Goal: Task Accomplishment & Management: Complete application form

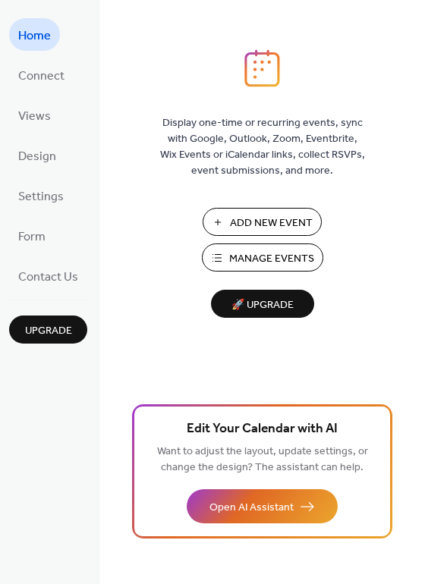
click at [278, 219] on span "Add New Event" at bounding box center [271, 224] width 83 height 16
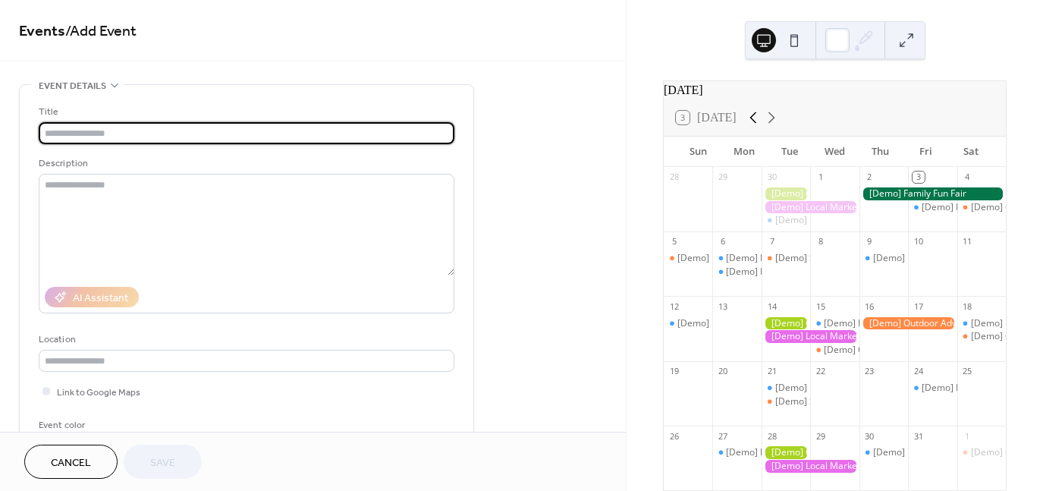
click at [755, 127] on icon at bounding box center [753, 118] width 18 height 18
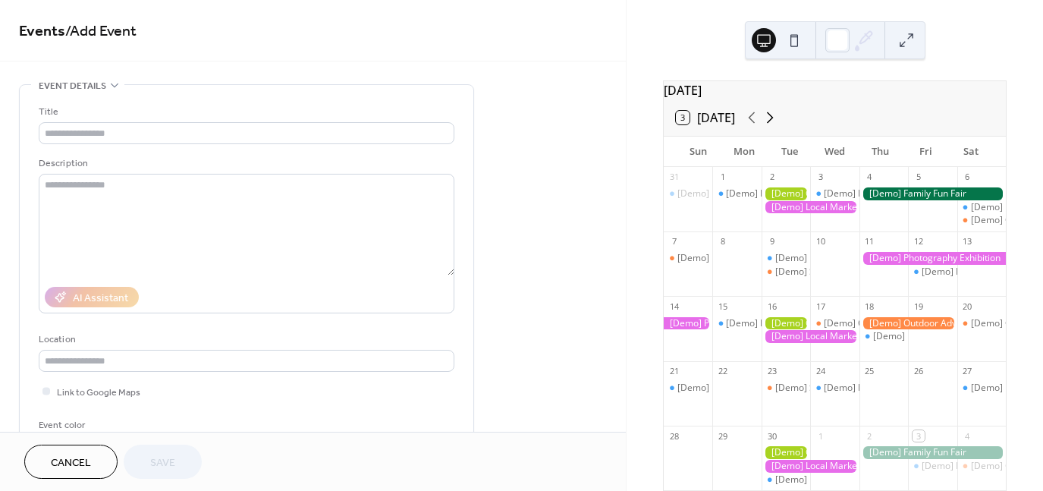
click at [775, 127] on icon at bounding box center [770, 118] width 18 height 18
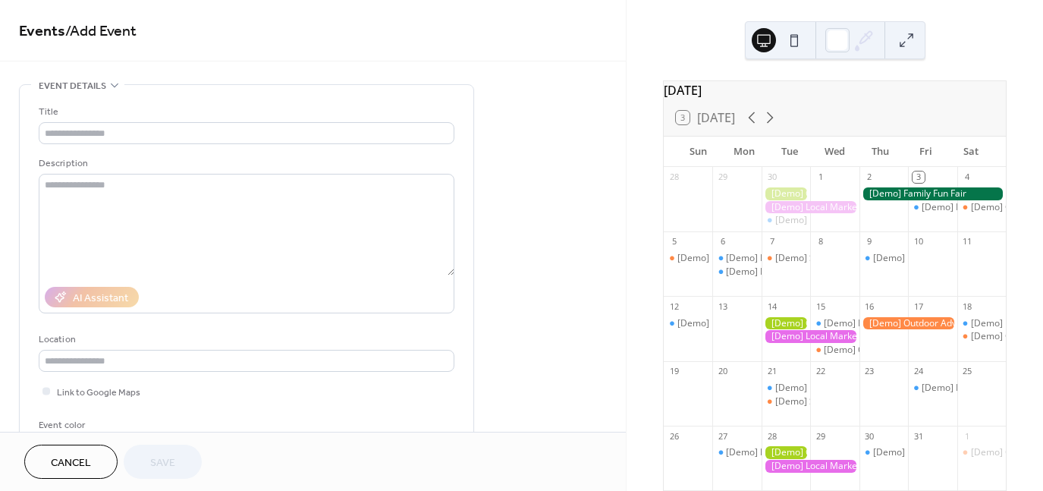
click at [817, 183] on div "1" at bounding box center [820, 177] width 11 height 11
click at [823, 183] on div "1" at bounding box center [820, 177] width 11 height 11
click at [873, 183] on div "2" at bounding box center [884, 177] width 49 height 20
click at [685, 124] on div "3 Today" at bounding box center [705, 118] width 59 height 14
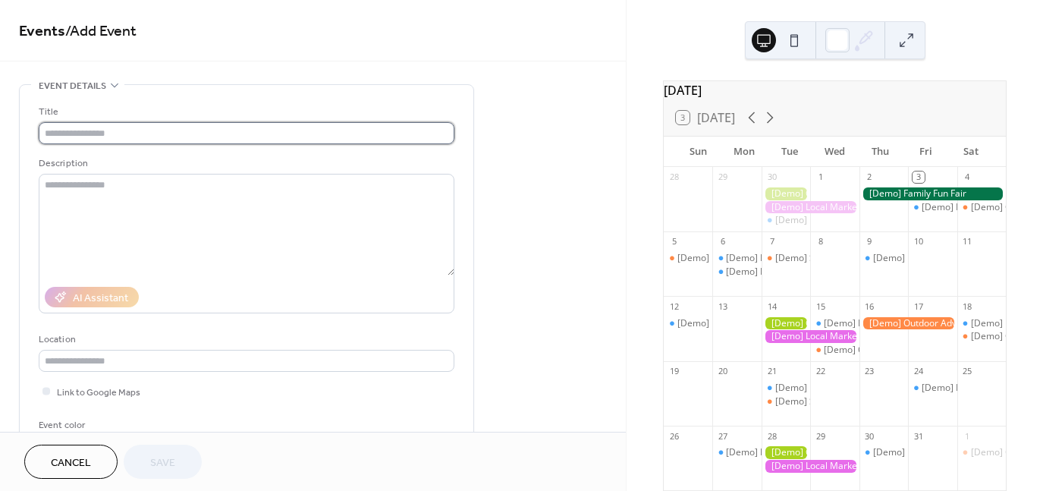
click at [192, 129] on input "text" at bounding box center [247, 133] width 416 height 22
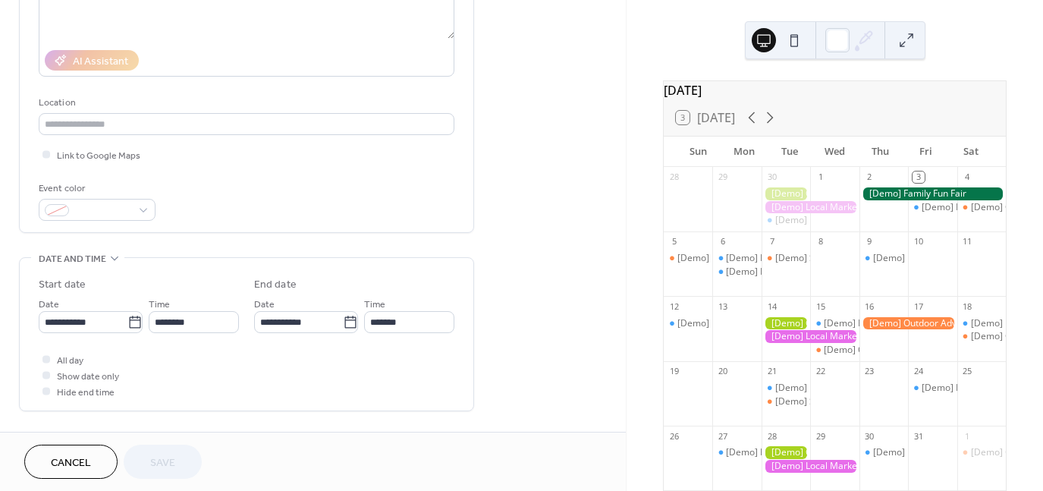
scroll to position [304, 0]
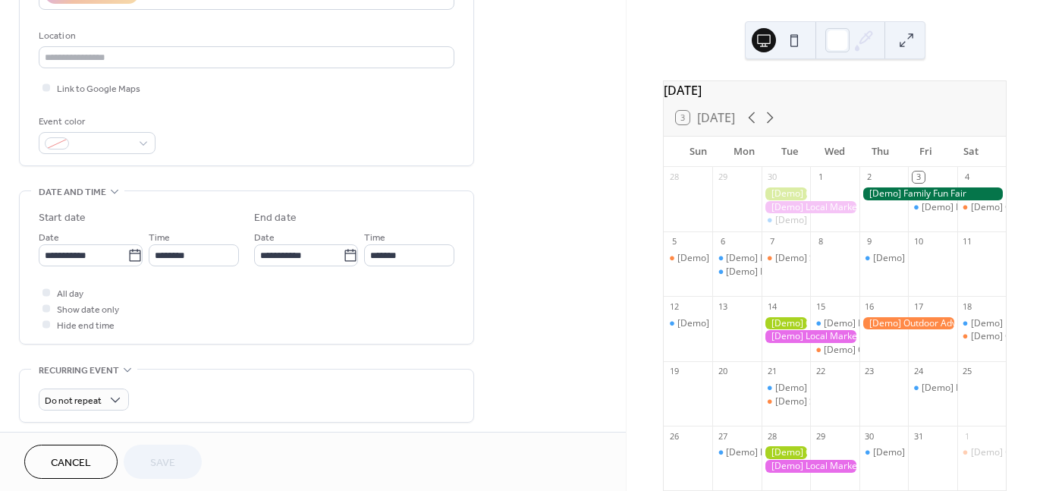
click at [885, 200] on div at bounding box center [933, 193] width 146 height 13
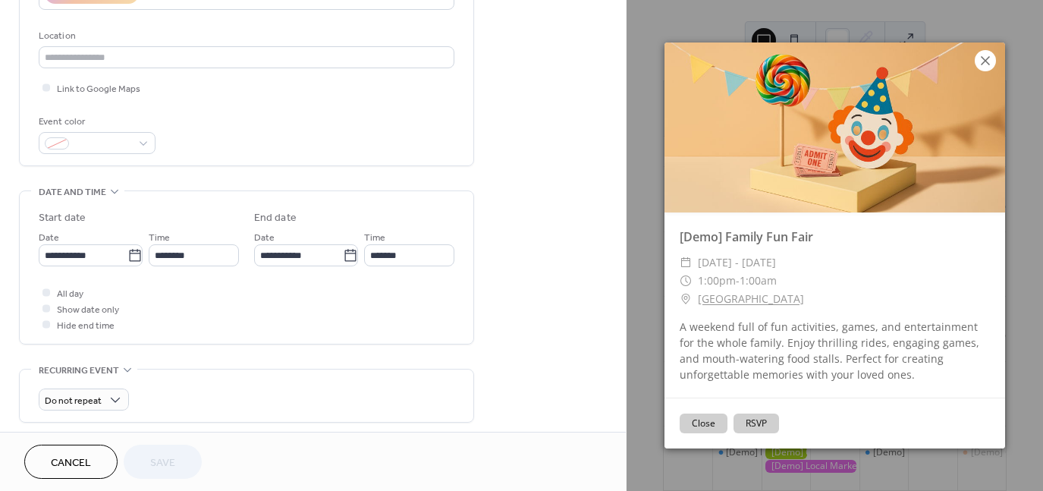
click at [989, 54] on icon at bounding box center [986, 61] width 18 height 18
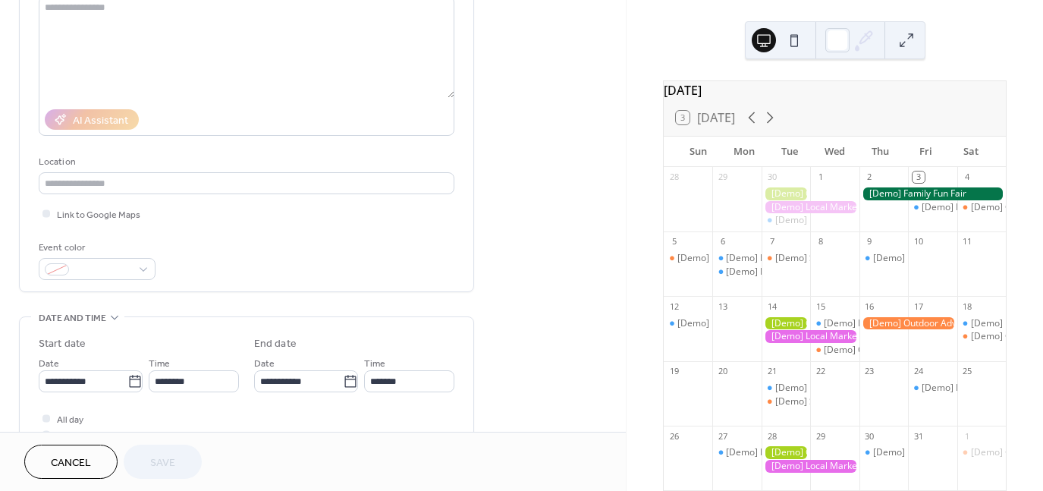
scroll to position [49, 0]
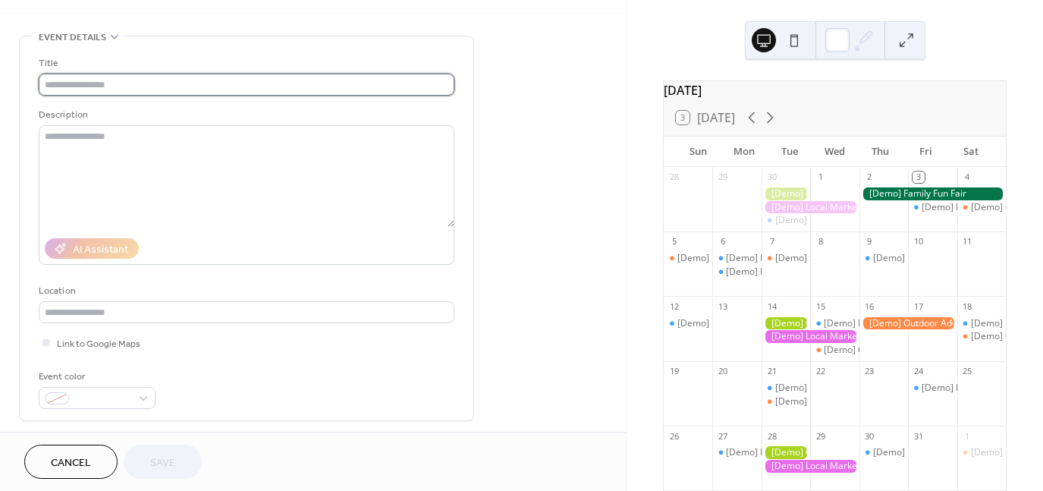
click at [311, 81] on input "text" at bounding box center [247, 85] width 416 height 22
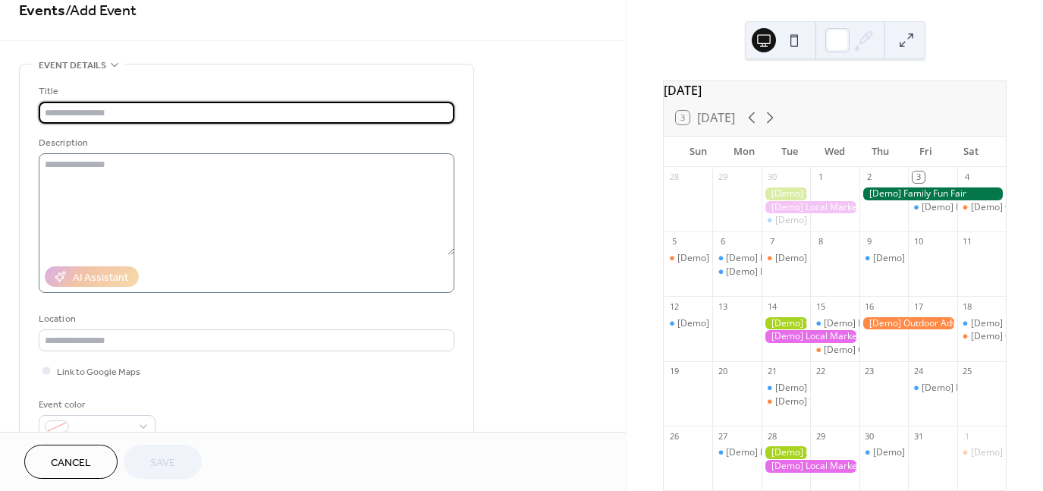
scroll to position [0, 0]
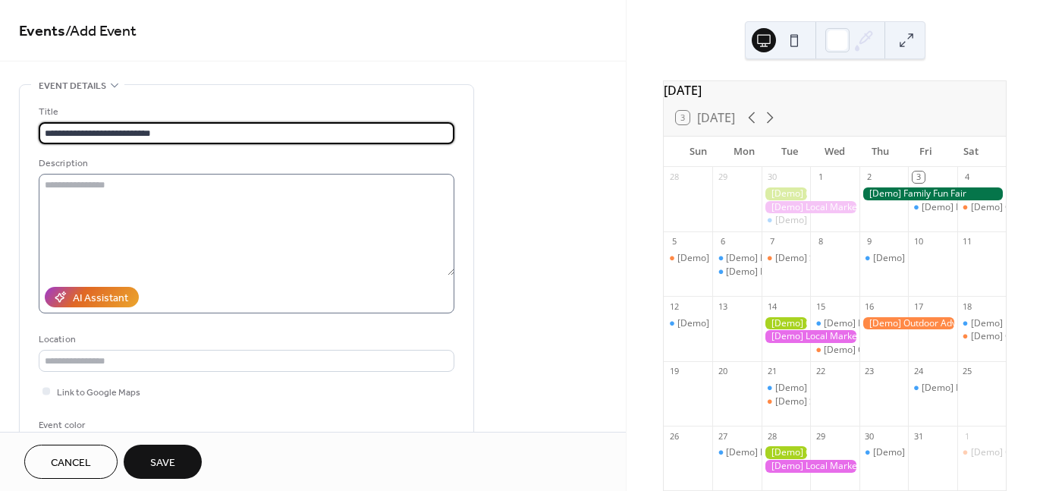
type input "**********"
click at [286, 204] on textarea at bounding box center [247, 225] width 416 height 102
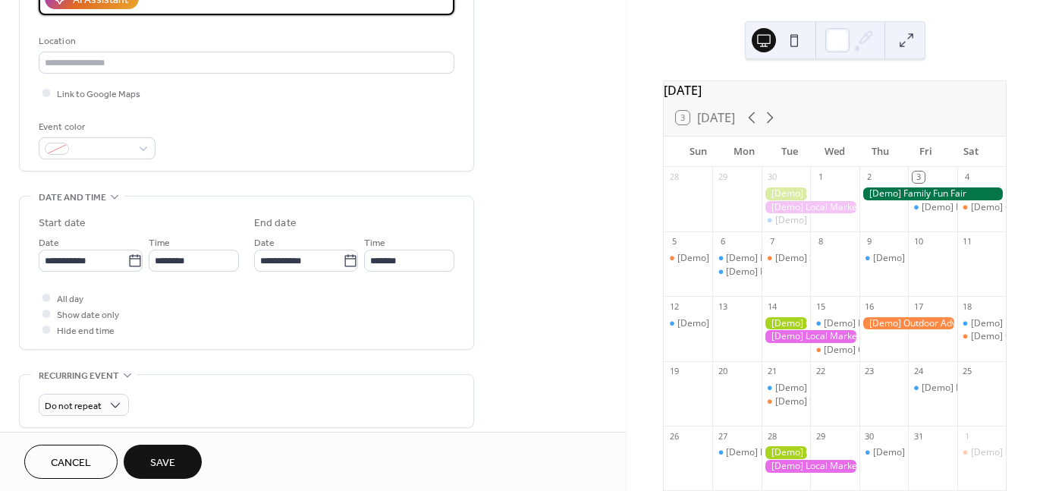
scroll to position [304, 0]
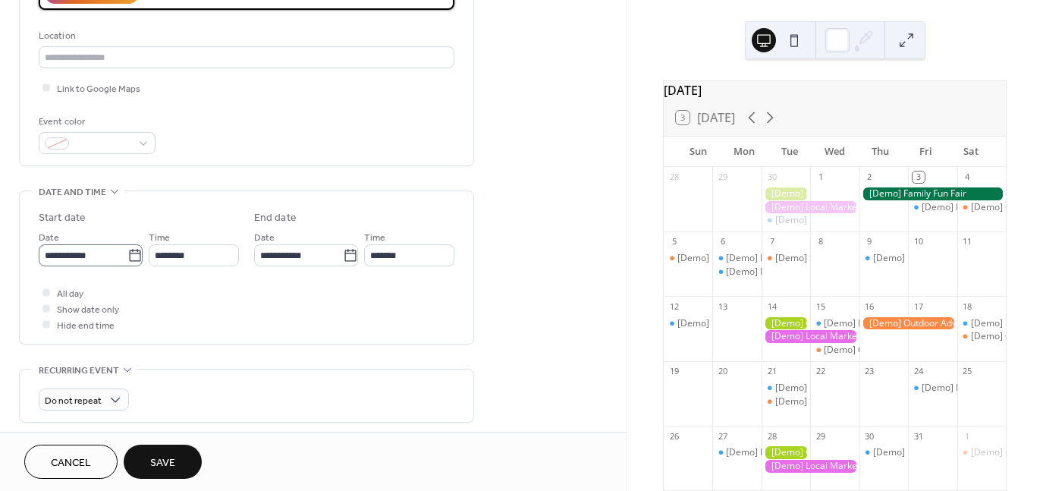
type textarea "**********"
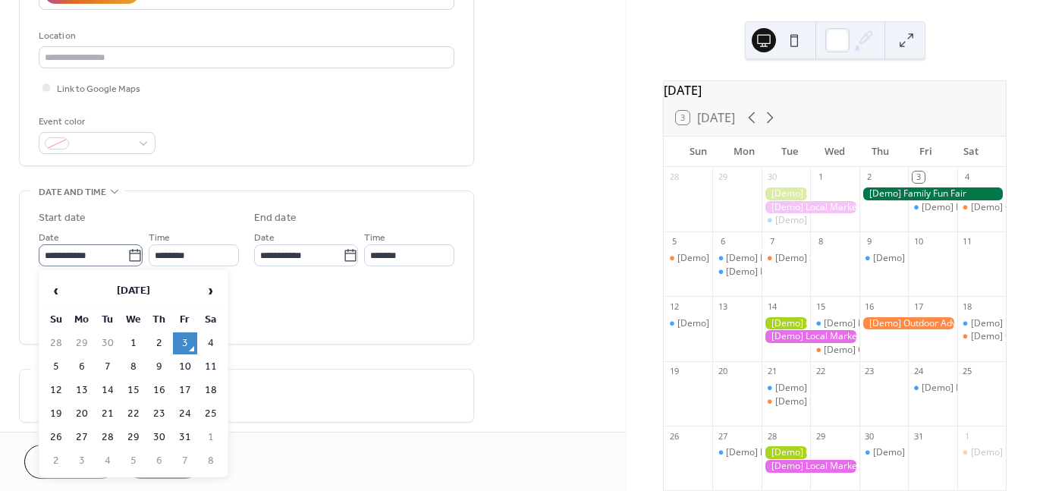
click at [131, 252] on icon at bounding box center [134, 255] width 11 height 12
click at [127, 252] on input "**********" at bounding box center [83, 255] width 89 height 22
click at [74, 360] on td "6" at bounding box center [82, 367] width 24 height 22
type input "**********"
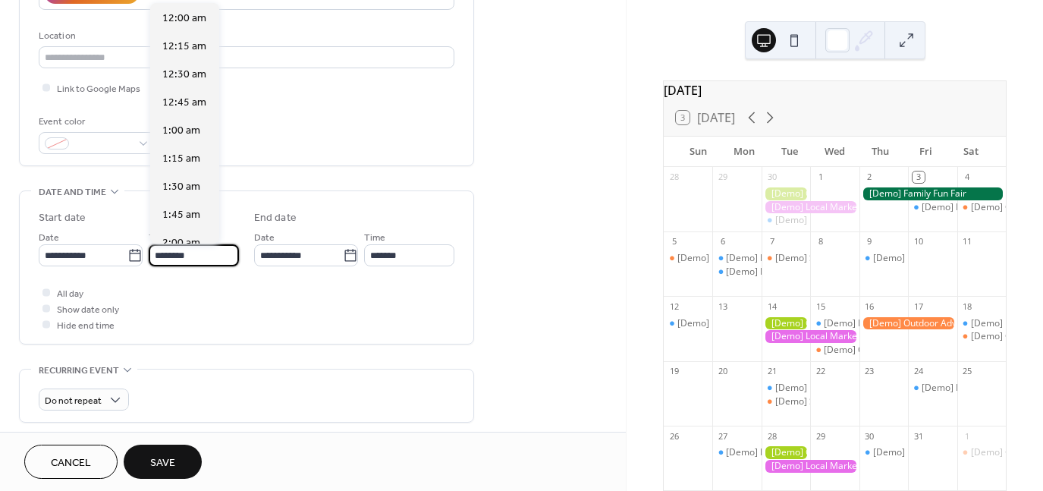
click at [167, 253] on input "********" at bounding box center [194, 255] width 90 height 22
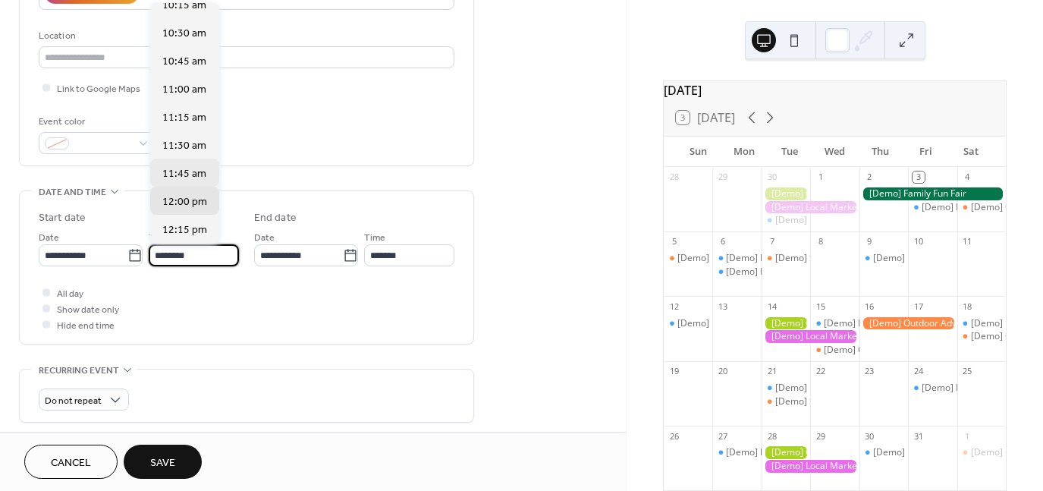
scroll to position [1120, 0]
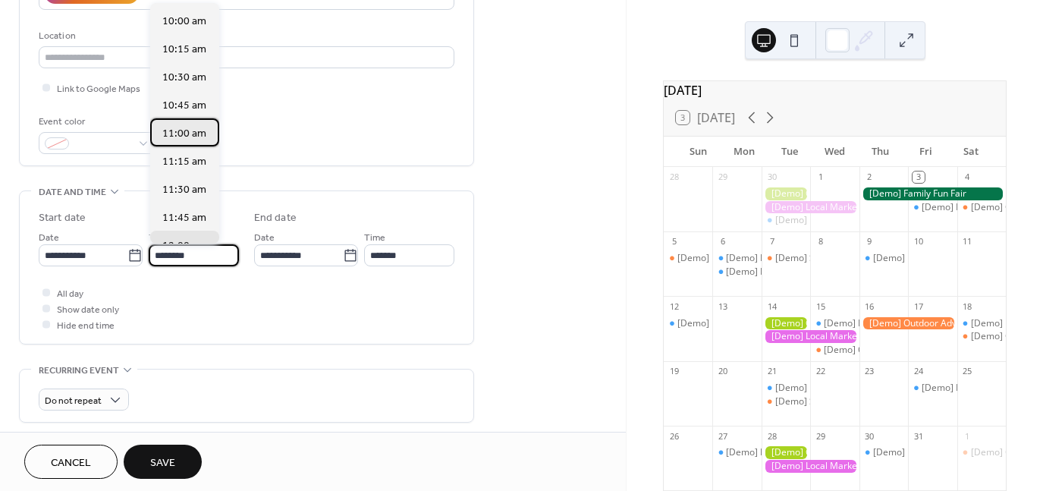
click at [184, 131] on span "11:00 am" at bounding box center [184, 134] width 44 height 16
type input "********"
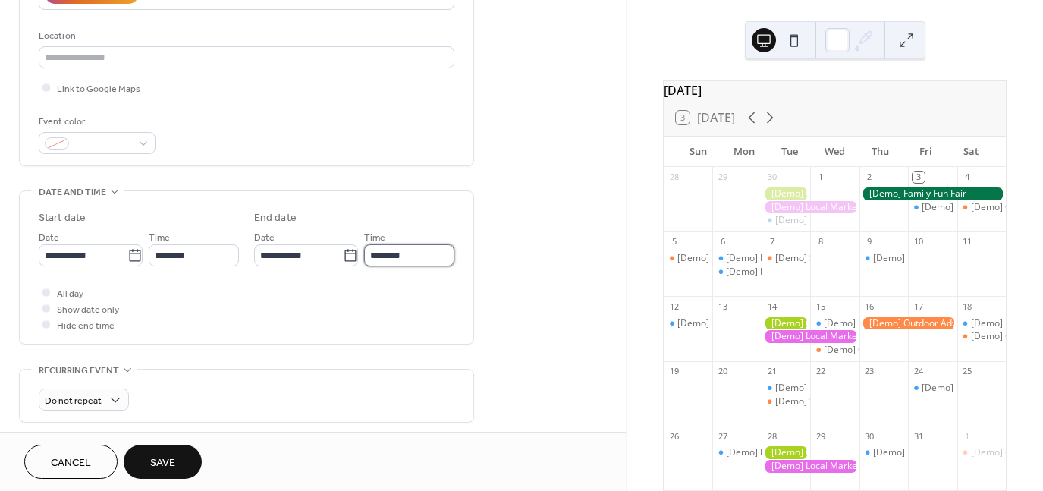
click at [375, 253] on input "********" at bounding box center [409, 255] width 90 height 22
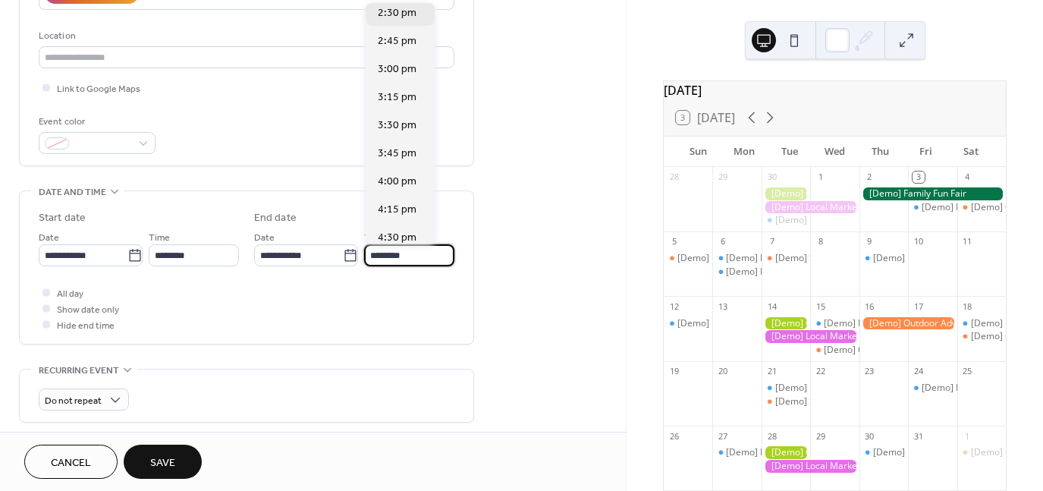
scroll to position [379, 0]
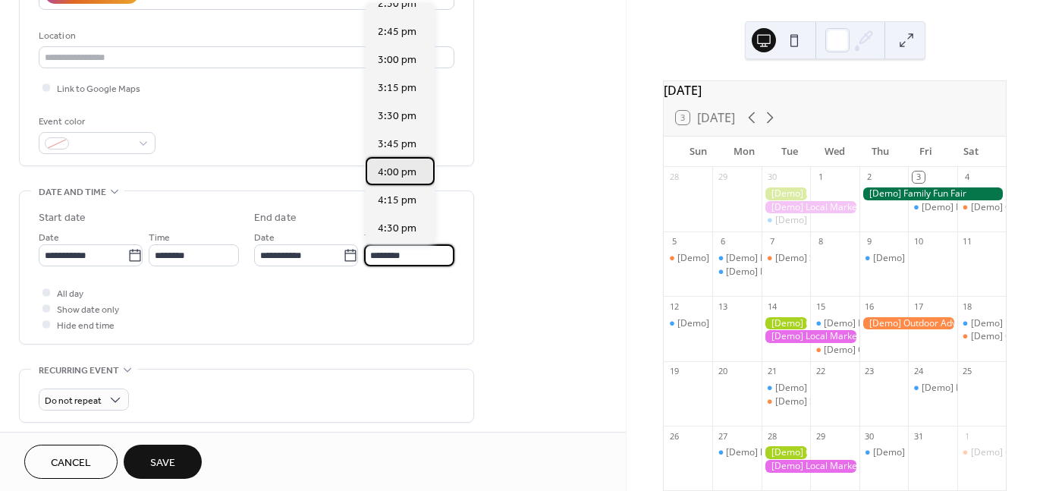
click at [402, 170] on span "4:00 pm" at bounding box center [397, 173] width 39 height 16
type input "*******"
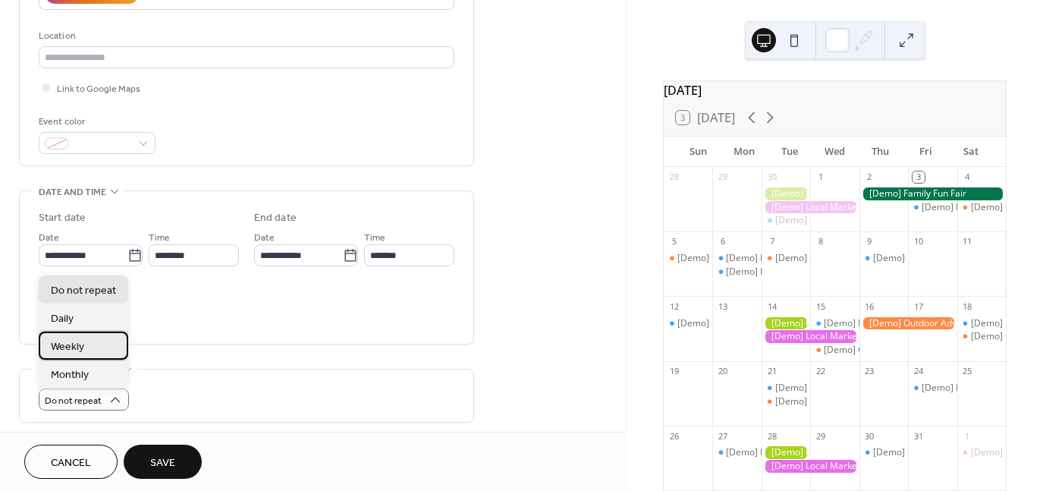
click at [107, 342] on div "Weekly" at bounding box center [84, 346] width 90 height 28
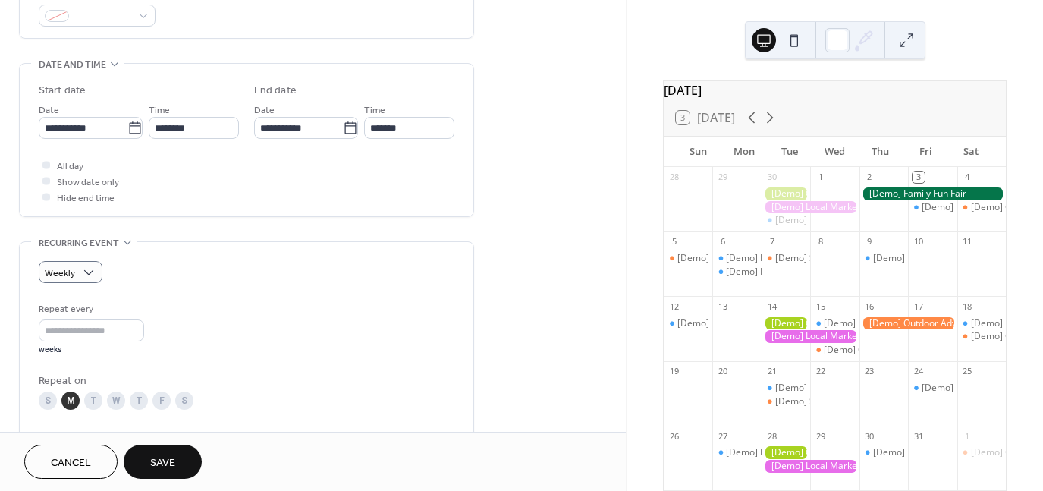
scroll to position [607, 0]
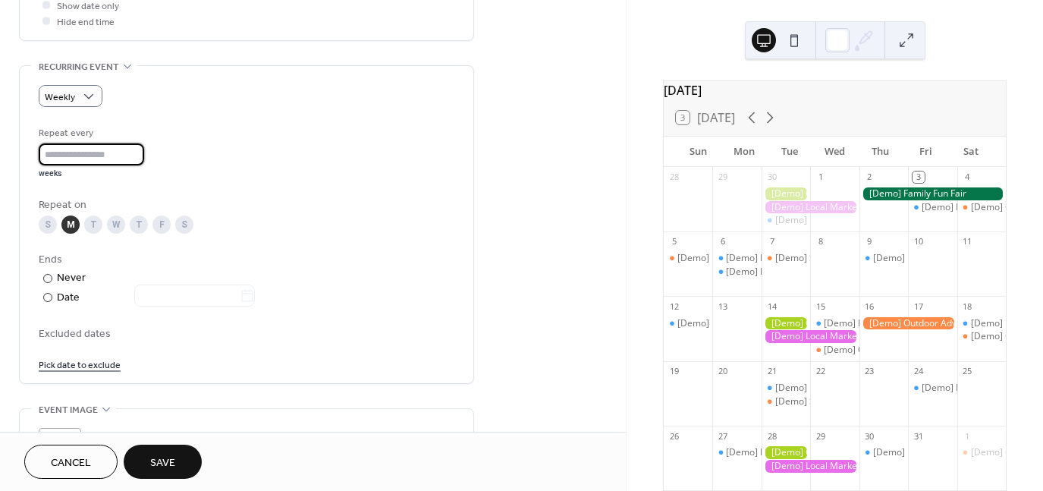
click at [78, 154] on input "*" at bounding box center [91, 154] width 105 height 22
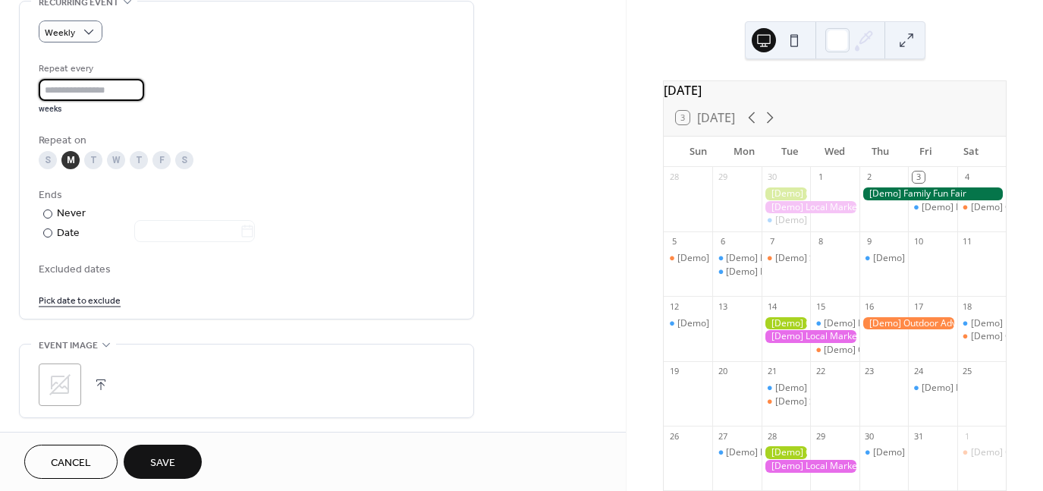
scroll to position [845, 0]
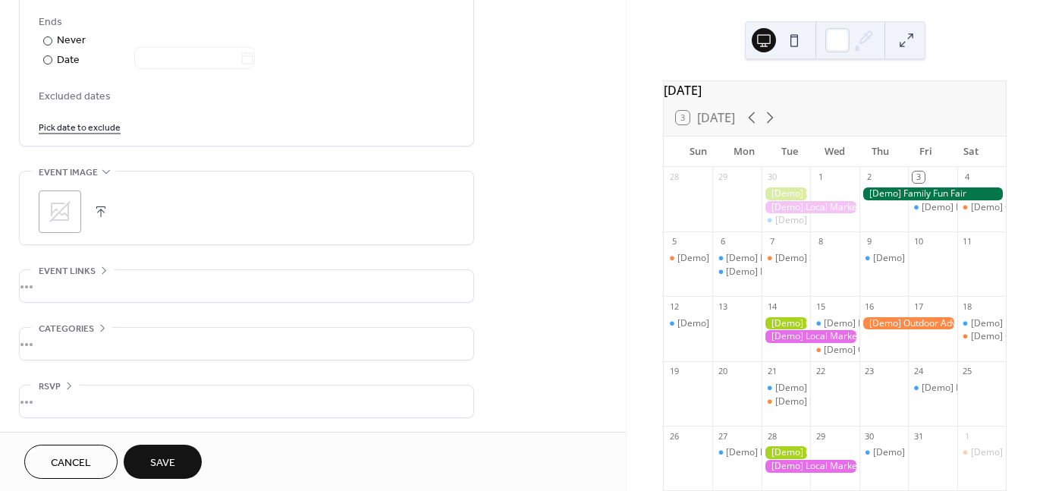
click at [167, 459] on span "Save" at bounding box center [162, 463] width 25 height 16
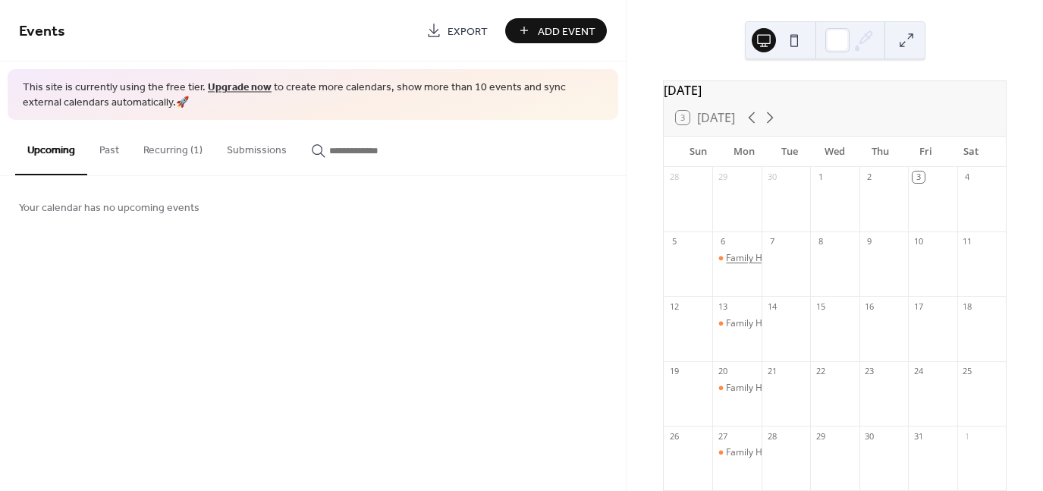
click at [751, 265] on div "Family Healthcare Foundation" at bounding box center [789, 258] width 126 height 13
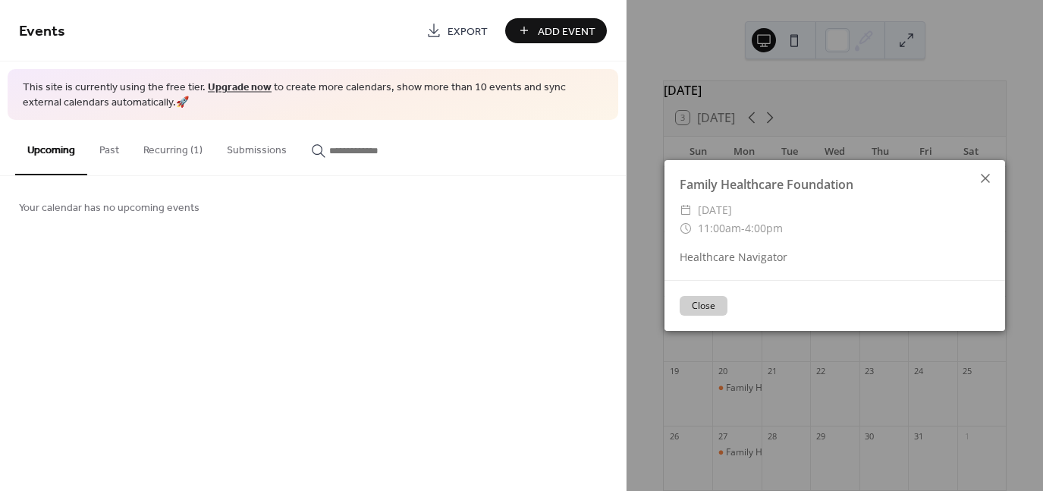
click at [986, 178] on icon at bounding box center [985, 178] width 9 height 9
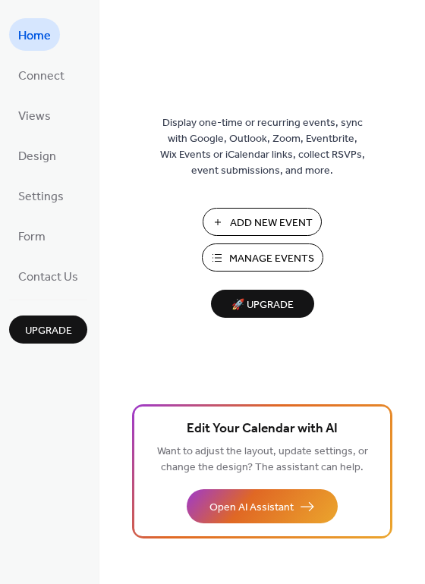
click at [253, 216] on span "Add New Event" at bounding box center [271, 224] width 83 height 16
click at [237, 257] on span "Manage Events" at bounding box center [271, 259] width 85 height 16
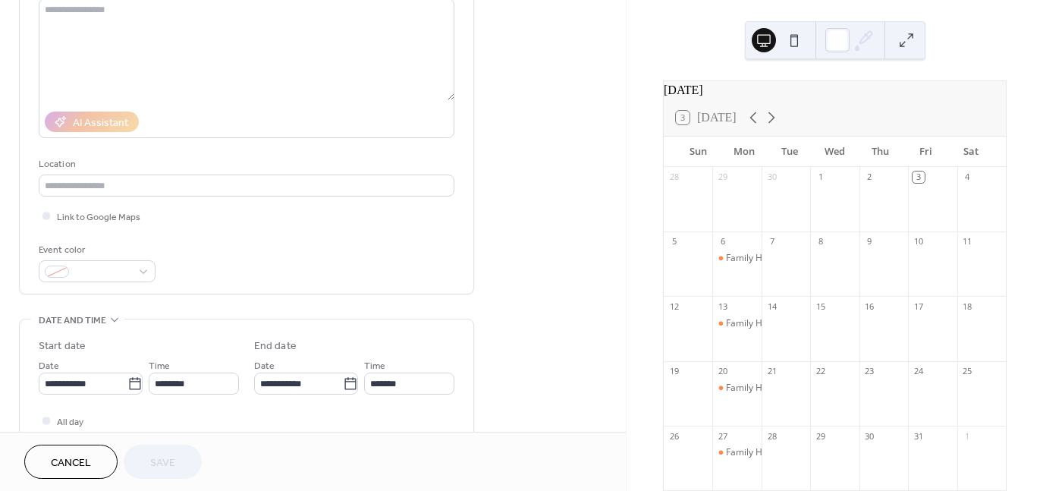
scroll to position [379, 0]
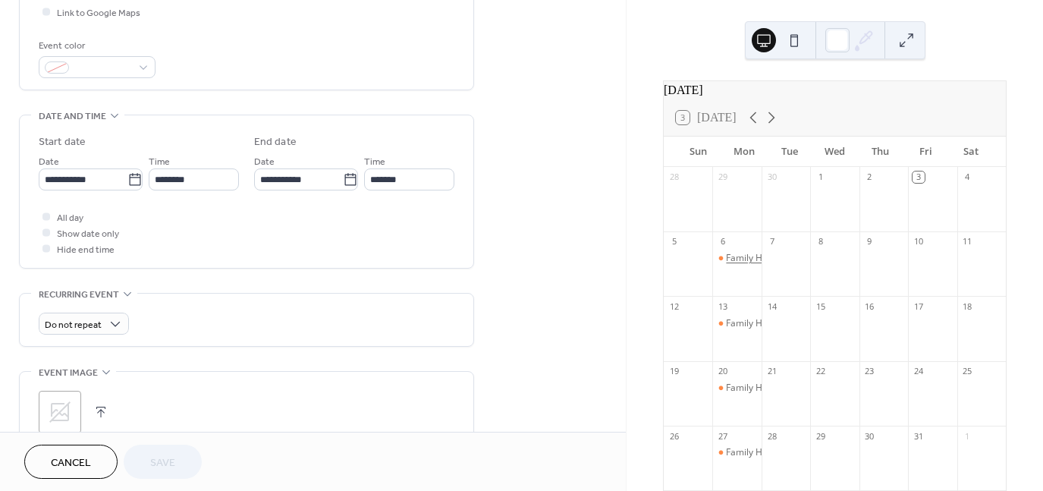
click at [739, 265] on div "Family Healthcare Foundation" at bounding box center [789, 258] width 126 height 13
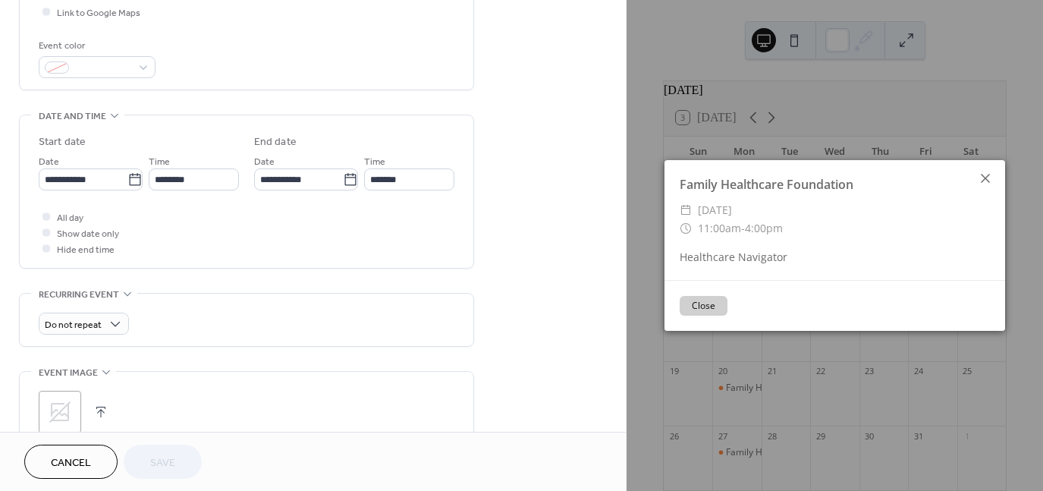
click at [977, 172] on icon at bounding box center [986, 178] width 18 height 18
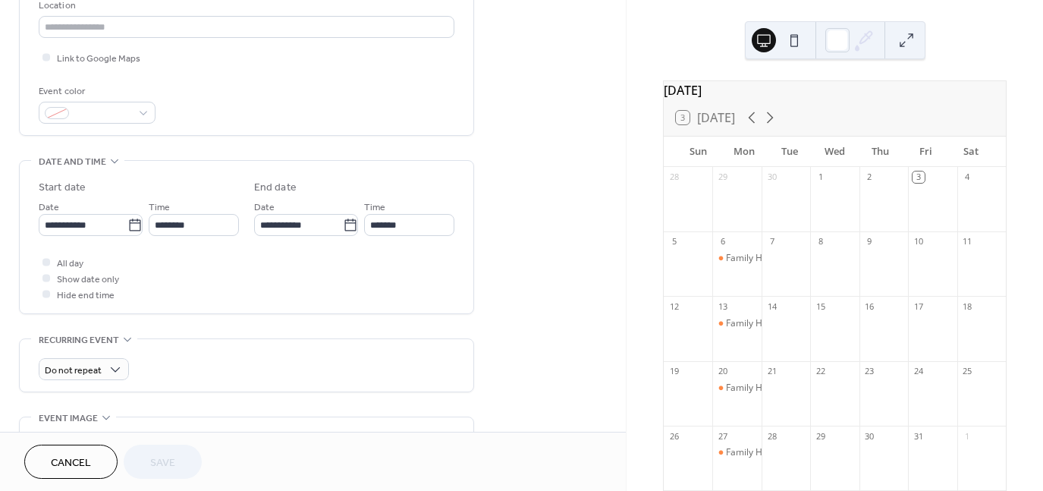
scroll to position [304, 0]
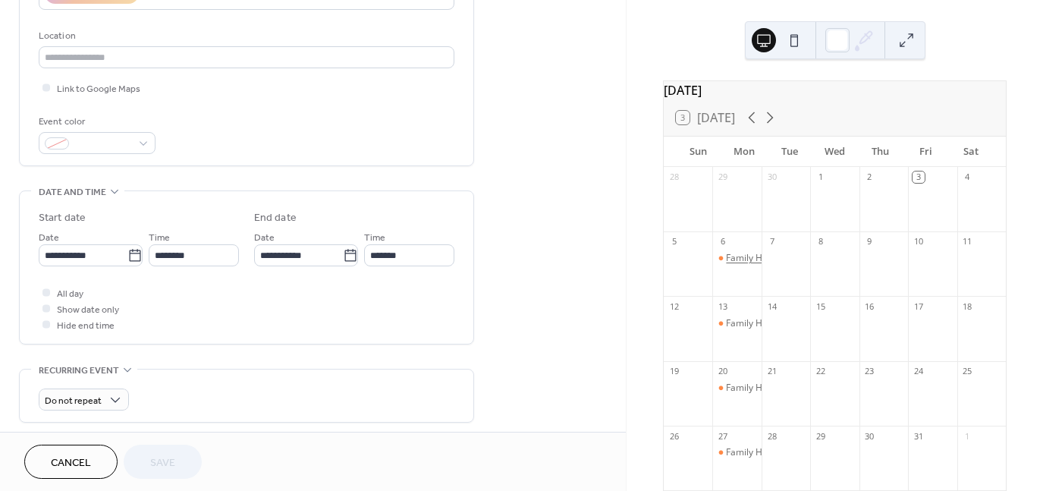
click at [748, 265] on div "Family Healthcare Foundation" at bounding box center [789, 258] width 126 height 13
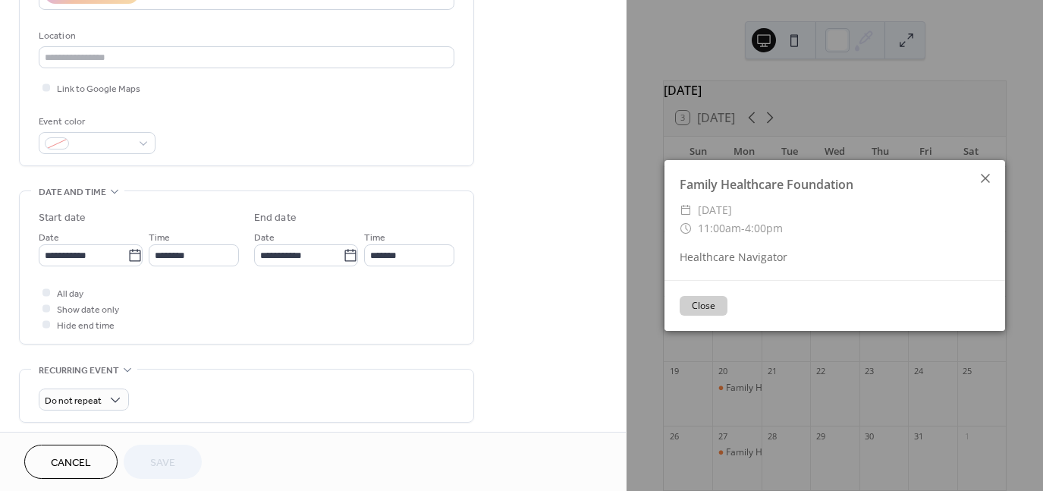
click at [979, 180] on icon at bounding box center [986, 178] width 18 height 18
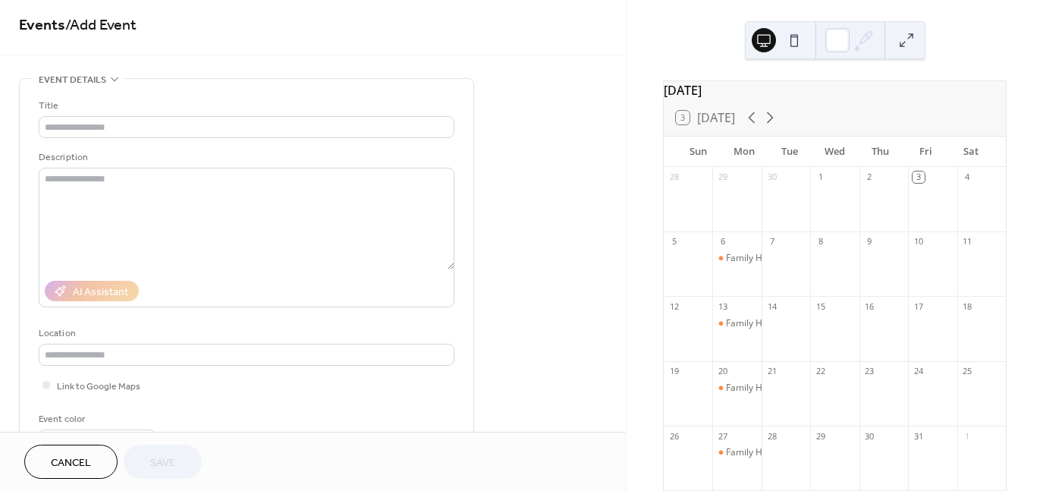
scroll to position [0, 0]
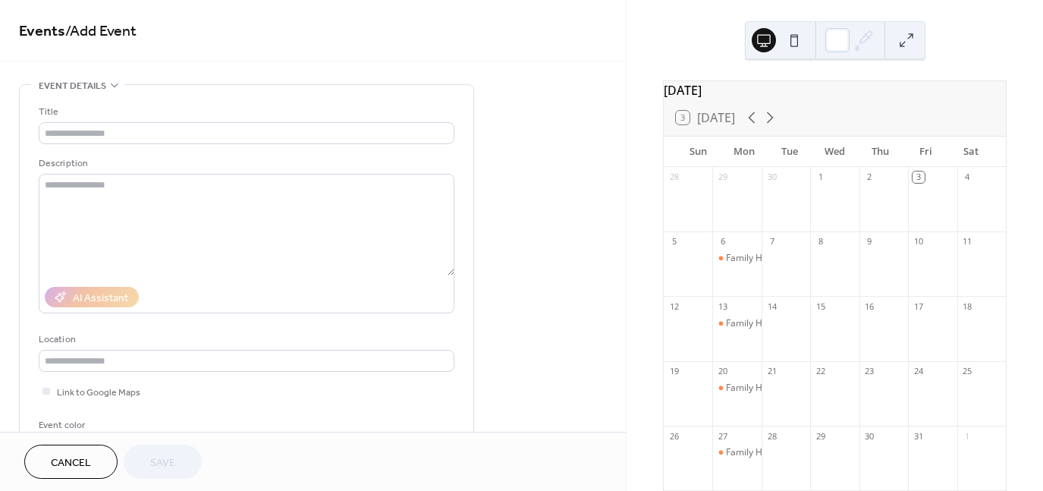
click at [909, 39] on button at bounding box center [907, 40] width 24 height 24
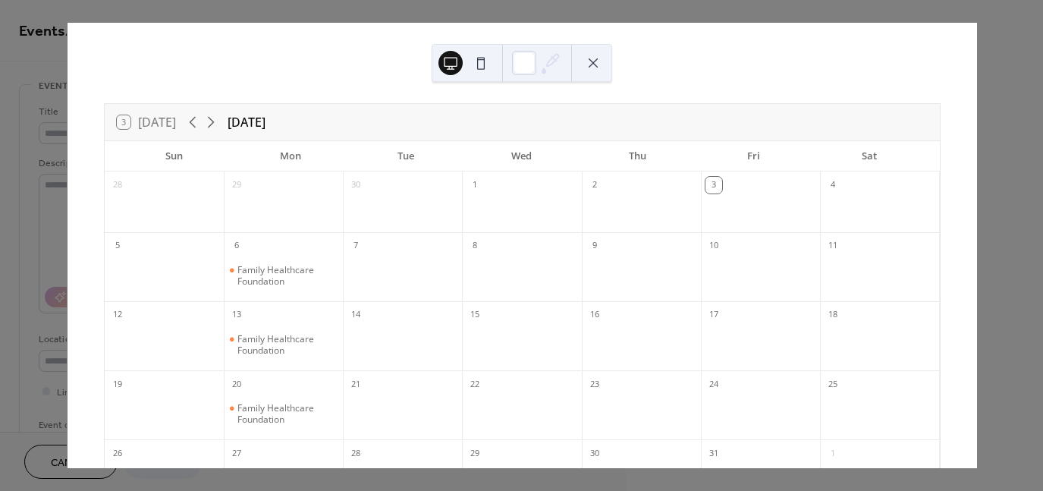
click at [597, 67] on button at bounding box center [593, 63] width 24 height 24
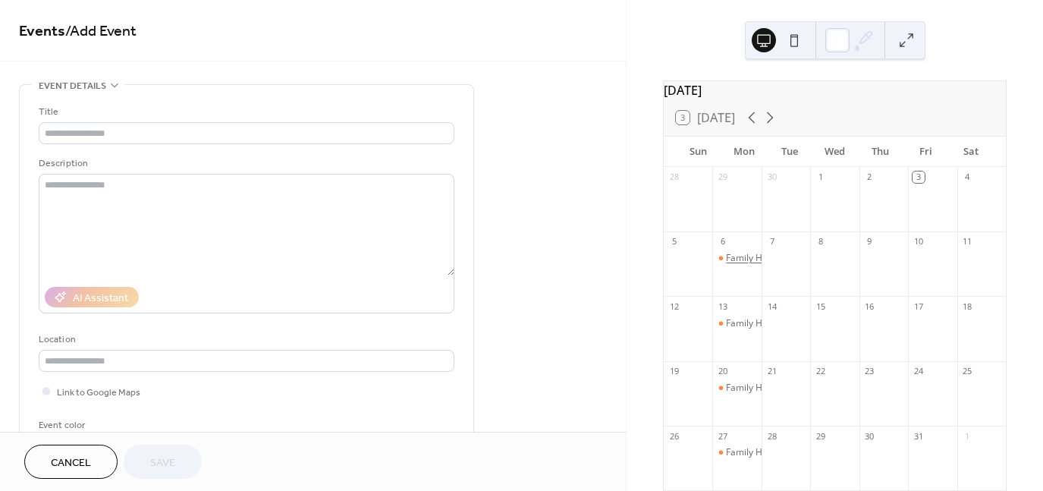
click at [745, 265] on div "Family Healthcare Foundation" at bounding box center [789, 258] width 126 height 13
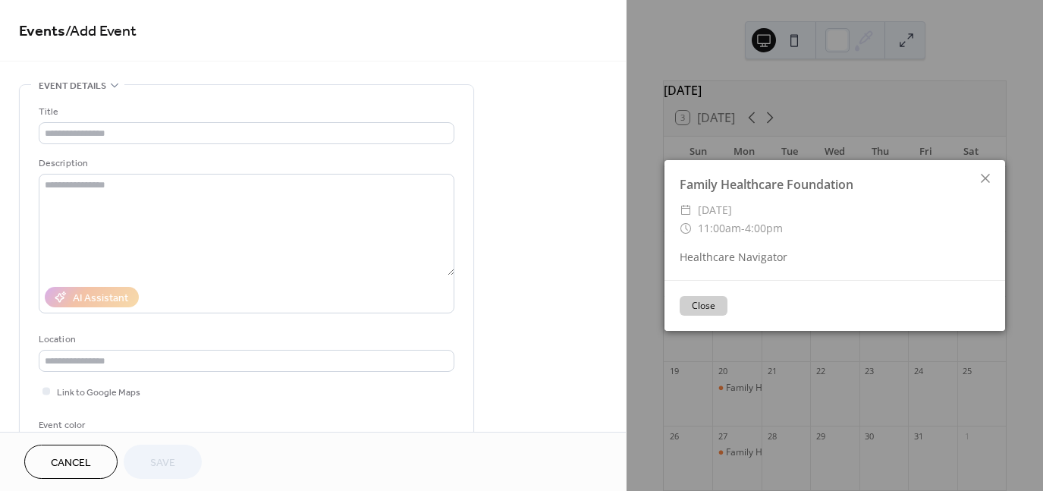
click at [672, 202] on div "​ Monday, October 6, 2025 ​ 11:00am - 4:00pm" at bounding box center [835, 219] width 341 height 36
drag, startPoint x: 712, startPoint y: 195, endPoint x: 907, endPoint y: 186, distance: 195.3
click at [716, 193] on div "Family Healthcare Foundation ​ Monday, October 6, 2025 ​ 11:00am - 4:00pm Healt…" at bounding box center [835, 220] width 341 height 120
click at [985, 173] on icon at bounding box center [986, 178] width 18 height 18
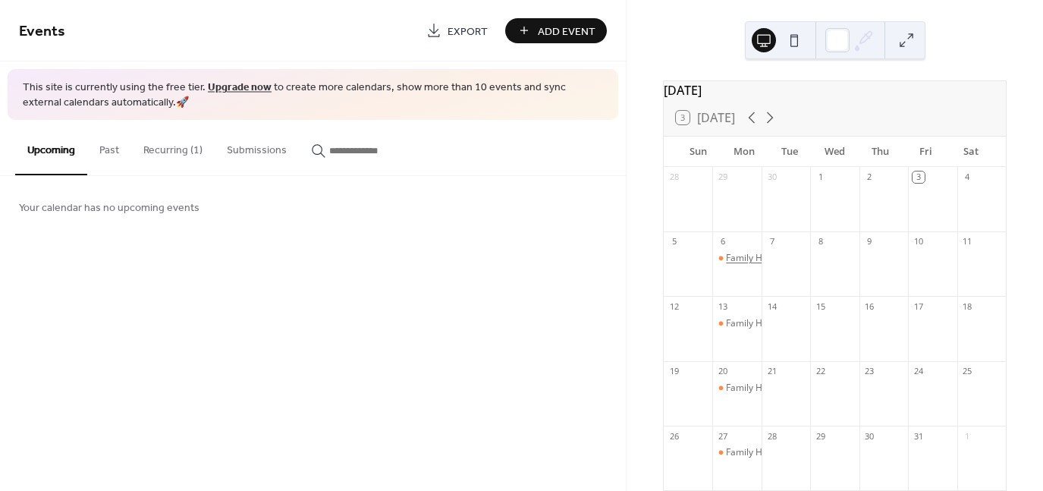
click at [748, 265] on div "Family Healthcare Foundation" at bounding box center [789, 258] width 126 height 13
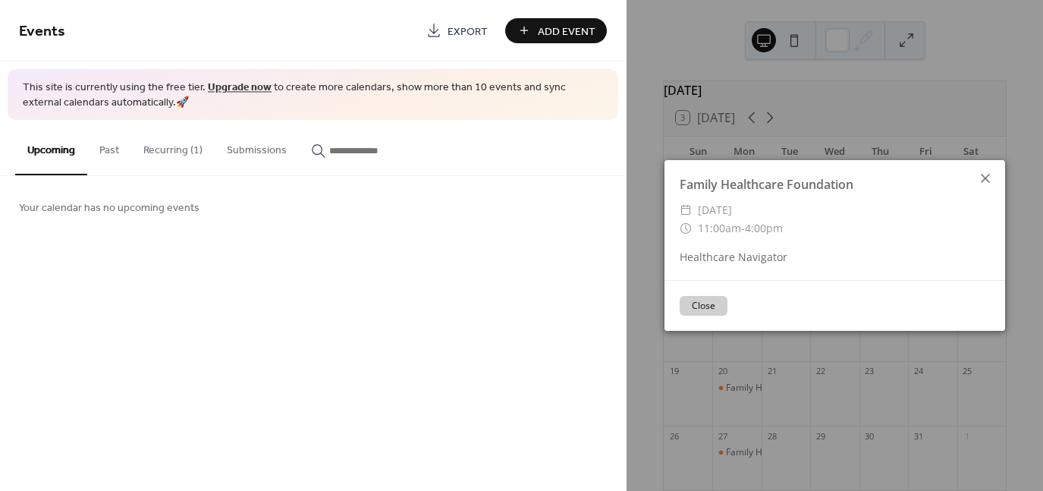
click at [985, 178] on icon at bounding box center [986, 178] width 18 height 18
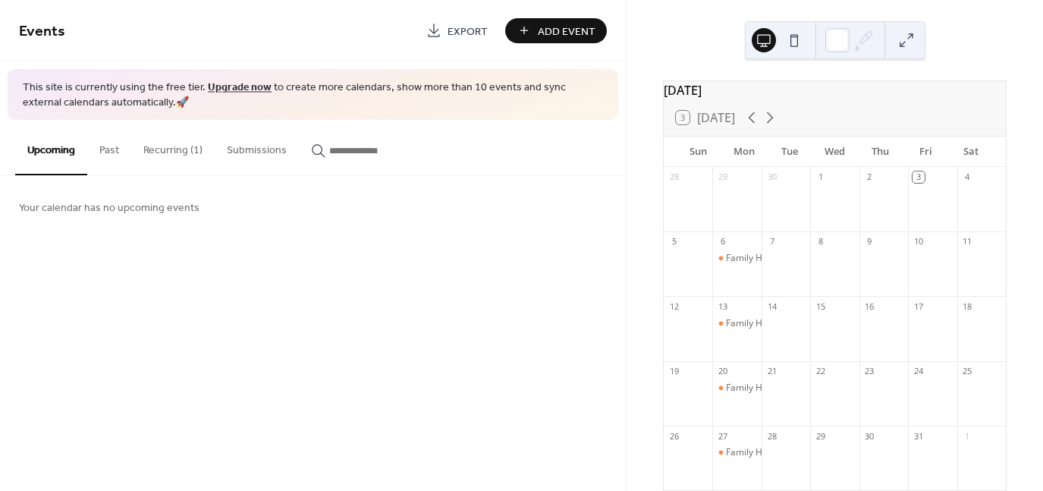
click at [186, 143] on button "Recurring (1)" at bounding box center [172, 147] width 83 height 54
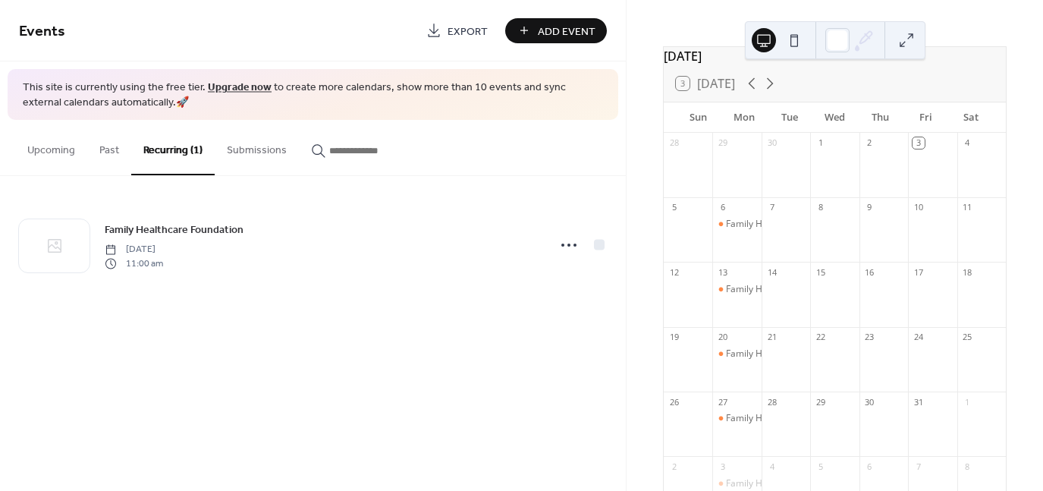
scroll to position [143, 0]
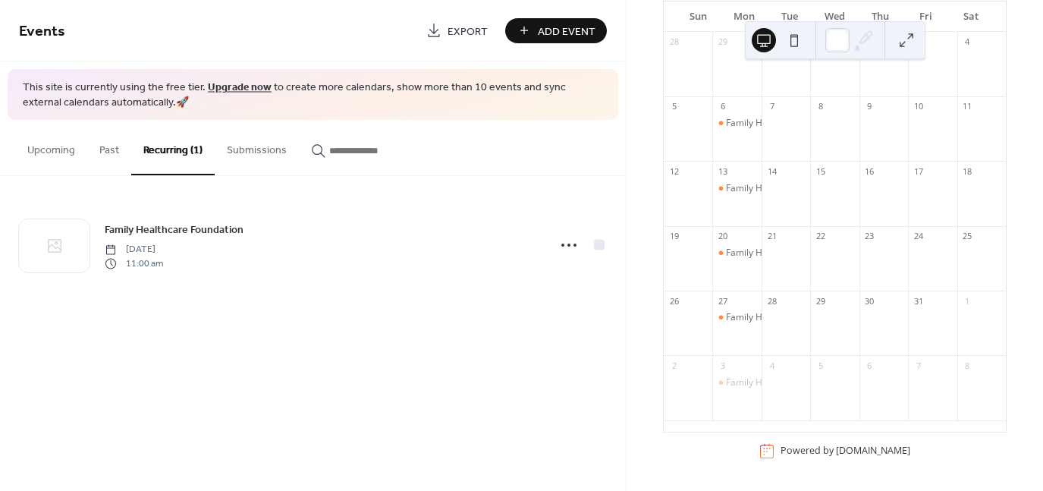
click at [71, 150] on button "Upcoming" at bounding box center [51, 147] width 72 height 54
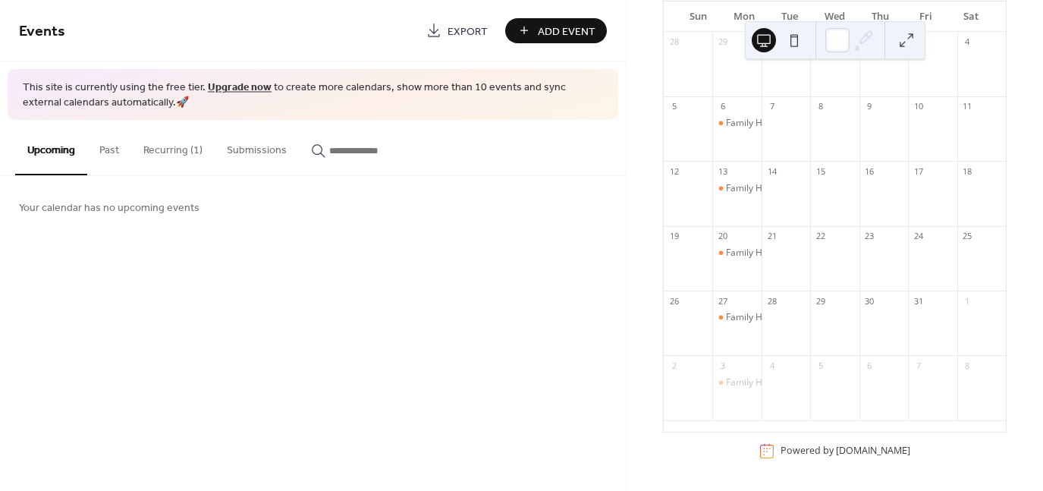
click at [122, 152] on button "Past" at bounding box center [109, 147] width 44 height 54
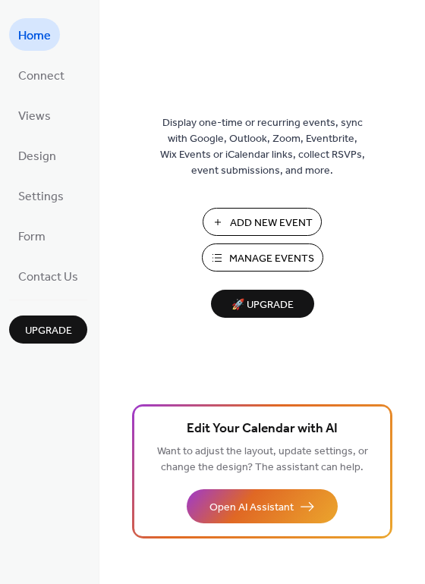
click at [236, 307] on span "🚀 Upgrade" at bounding box center [262, 305] width 85 height 20
click at [48, 233] on link "Form" at bounding box center [32, 235] width 46 height 33
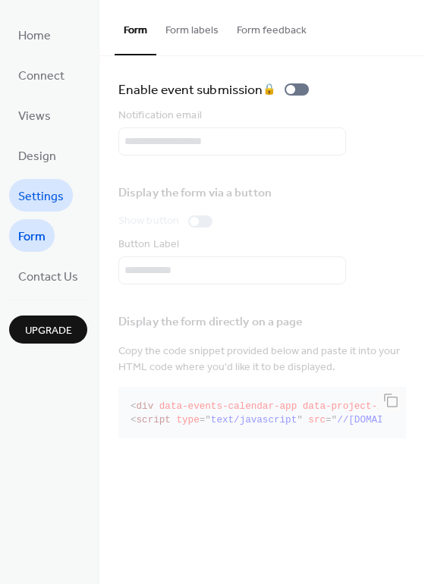
click at [48, 187] on span "Settings" at bounding box center [41, 197] width 46 height 24
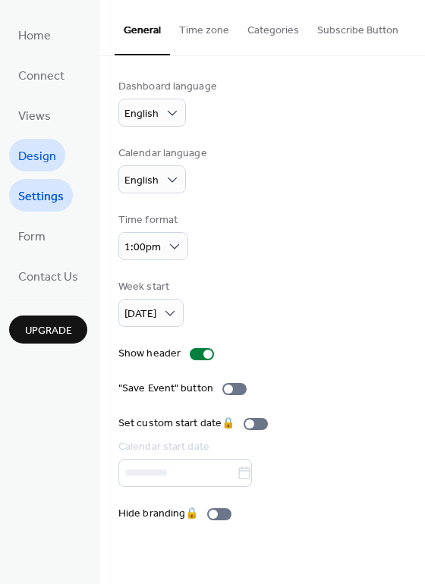
click at [54, 150] on span "Design" at bounding box center [37, 157] width 38 height 24
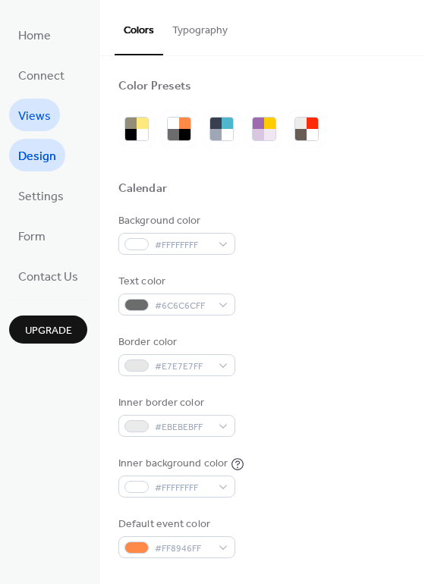
click at [54, 108] on link "Views" at bounding box center [34, 115] width 51 height 33
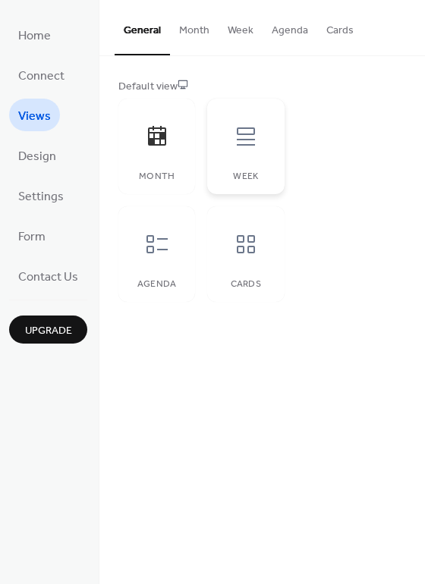
click at [225, 165] on div "Week" at bounding box center [245, 147] width 77 height 96
click at [160, 150] on div at bounding box center [157, 137] width 46 height 46
click at [266, 135] on div at bounding box center [246, 137] width 46 height 46
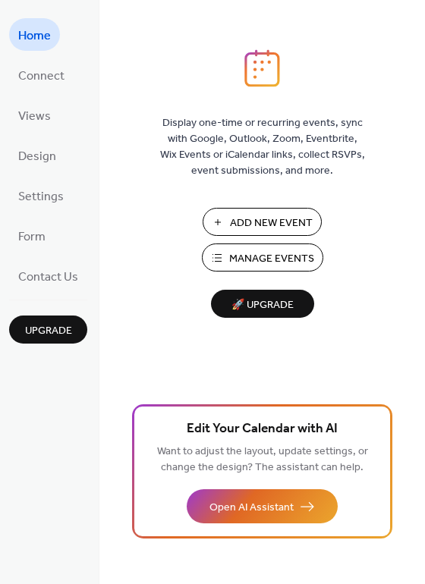
click at [275, 226] on span "Add New Event" at bounding box center [271, 224] width 83 height 16
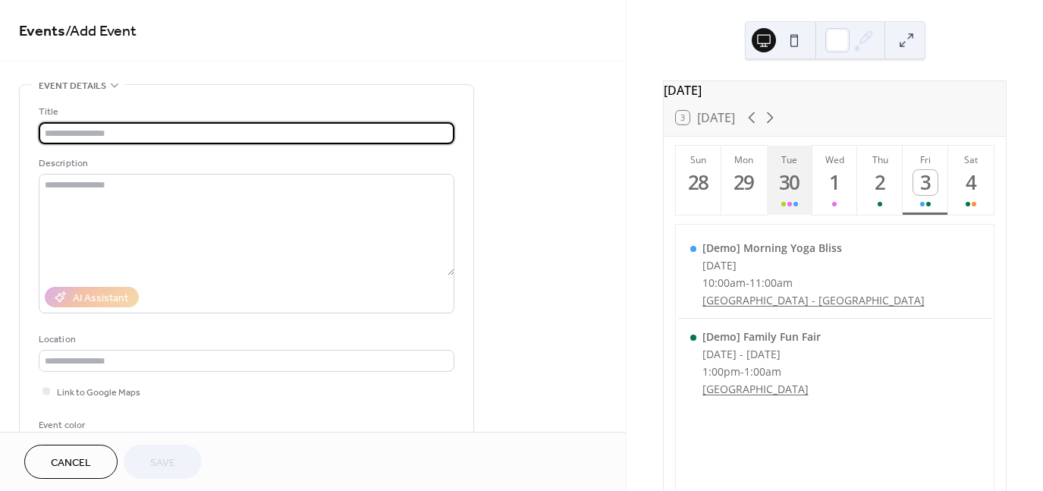
click at [799, 204] on button "Tue 30" at bounding box center [790, 180] width 46 height 69
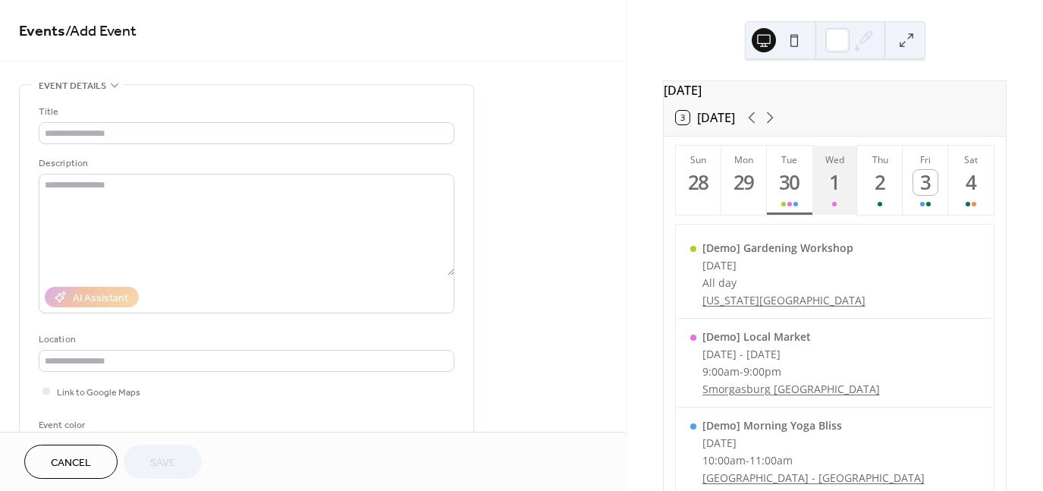
click at [837, 195] on div "1" at bounding box center [835, 182] width 25 height 25
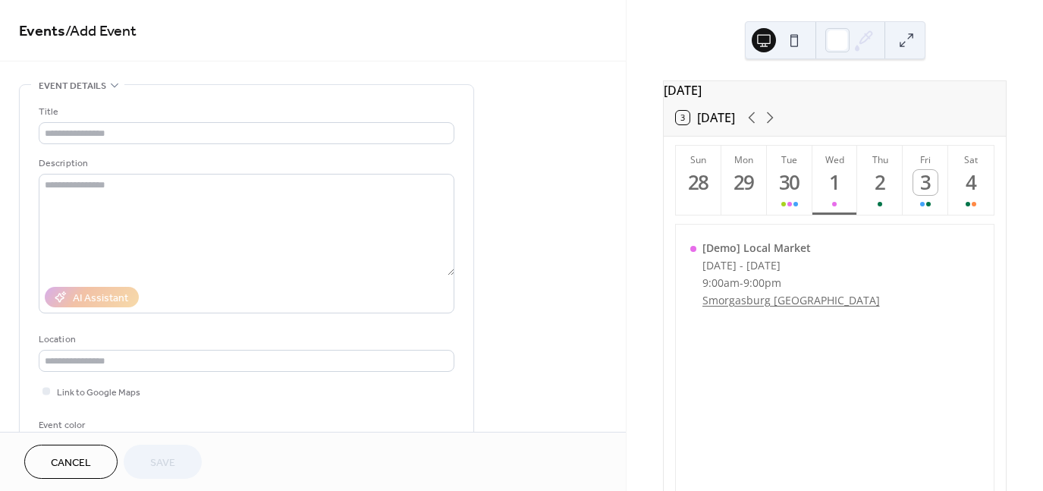
click at [770, 116] on div "3 Today" at bounding box center [835, 117] width 342 height 36
click at [771, 124] on icon at bounding box center [770, 118] width 18 height 18
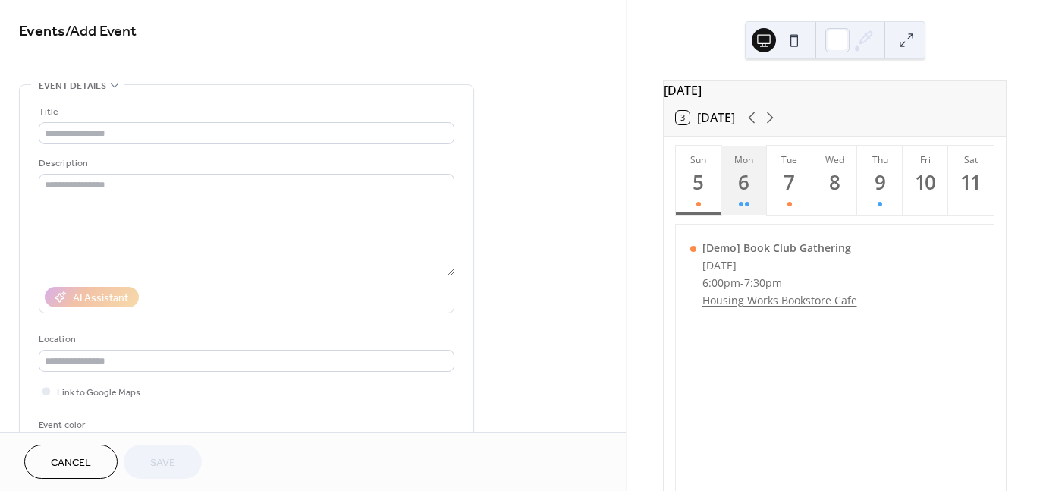
click at [730, 207] on button "Mon 6" at bounding box center [745, 180] width 46 height 69
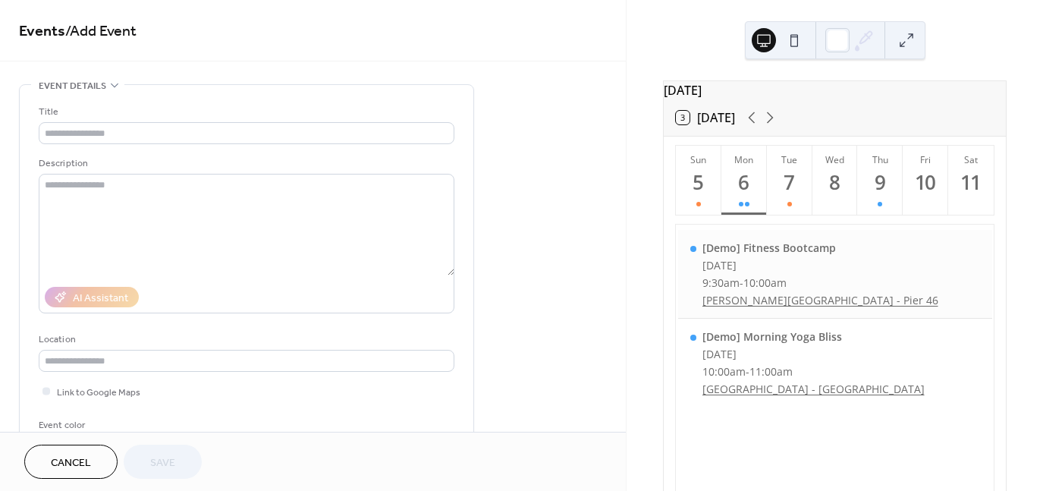
click at [806, 272] on div "Monday, October 6, 2025" at bounding box center [821, 265] width 236 height 14
click at [778, 252] on div "[Demo] Fitness Bootcamp" at bounding box center [821, 248] width 236 height 14
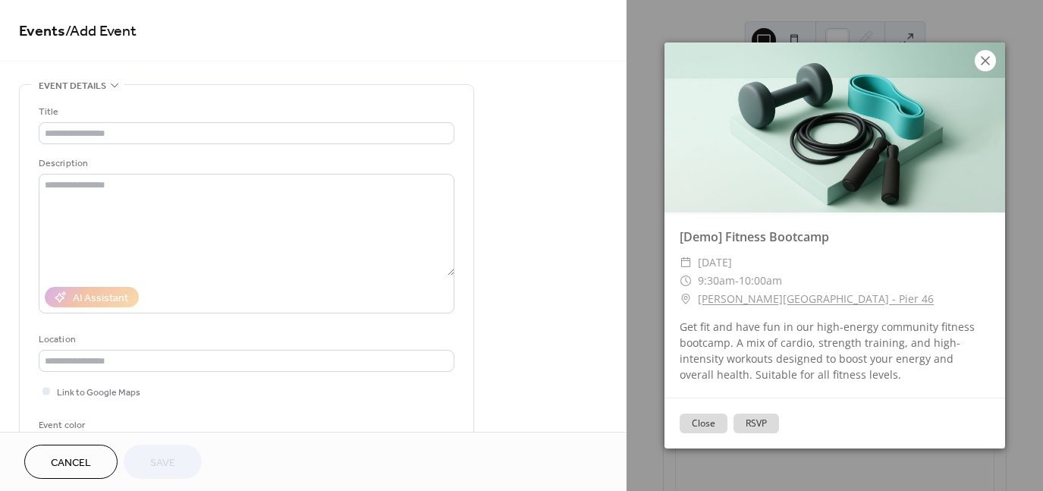
click at [991, 52] on icon at bounding box center [986, 61] width 18 height 18
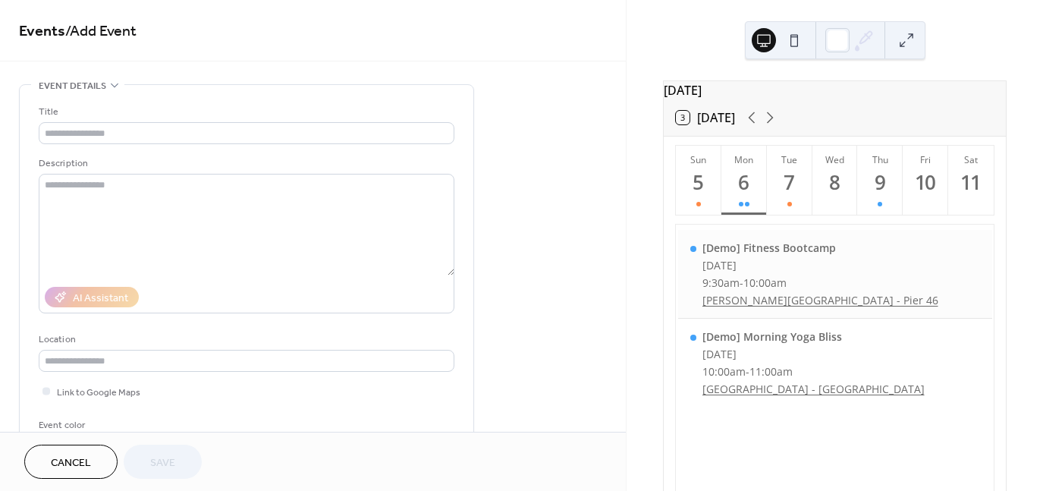
click at [955, 280] on div "[Demo] Fitness Bootcamp Monday, October 6, 2025 9:30am - 10:00am Hudson River P…" at bounding box center [835, 274] width 314 height 89
click at [712, 272] on div "Monday, October 6, 2025" at bounding box center [821, 265] width 236 height 14
click at [694, 275] on div "[Demo] Fitness Bootcamp Monday, October 6, 2025 9:30am - 10:00am Hudson River P…" at bounding box center [835, 274] width 314 height 89
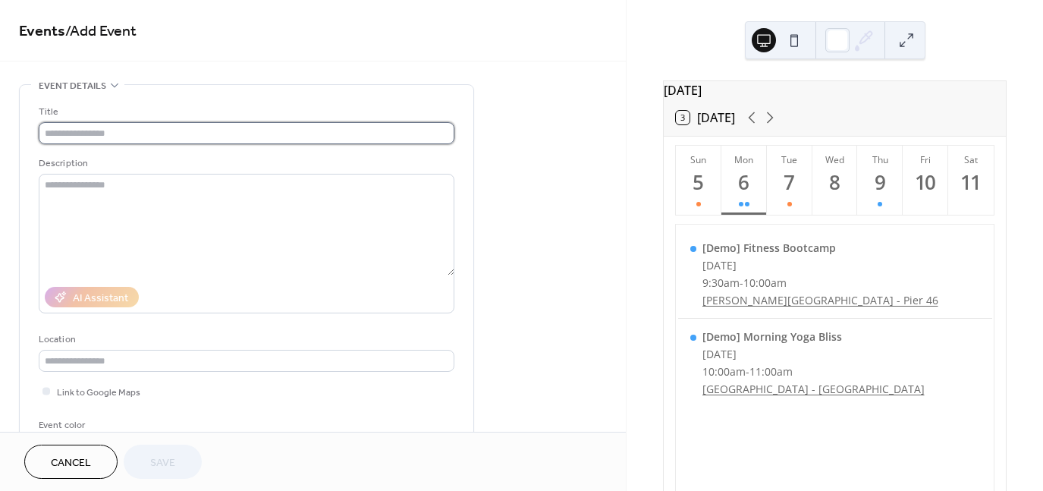
click at [280, 134] on input "text" at bounding box center [247, 133] width 416 height 22
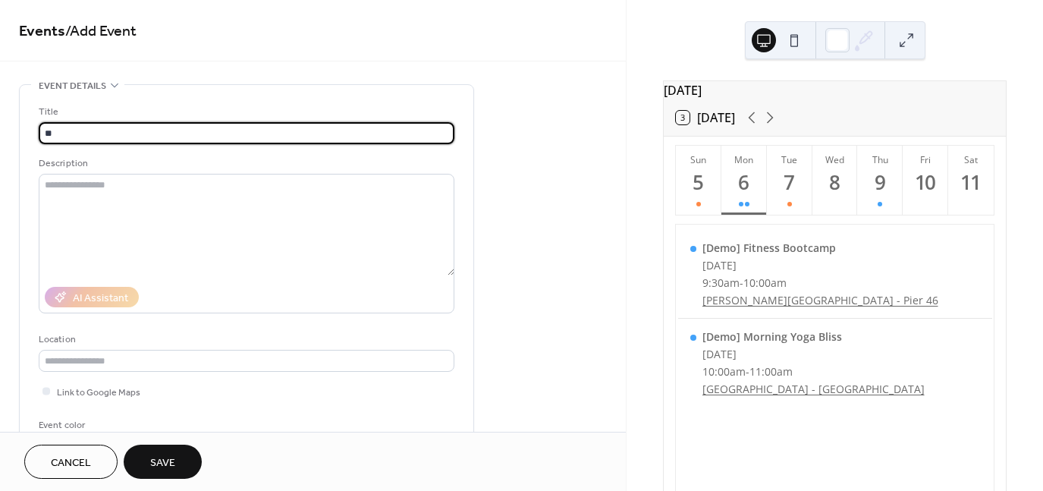
type input "*"
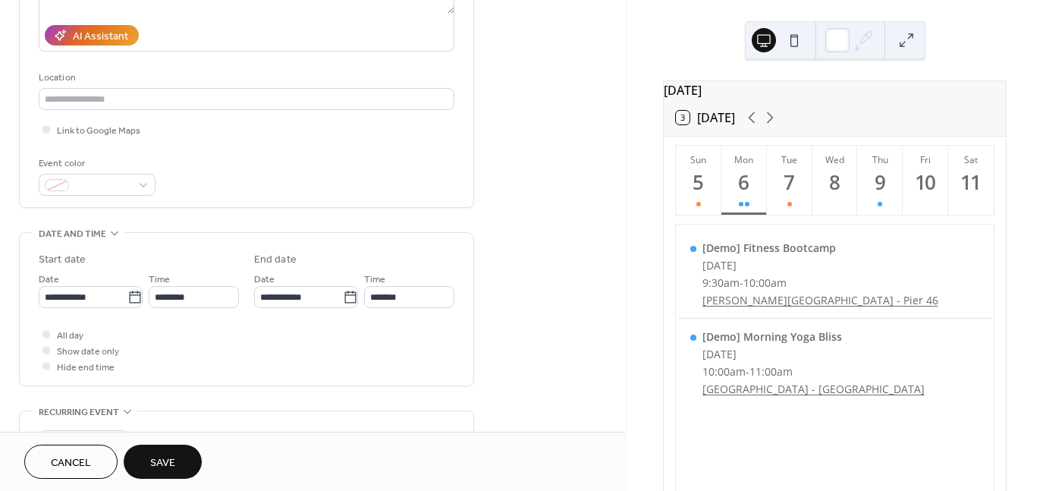
scroll to position [455, 0]
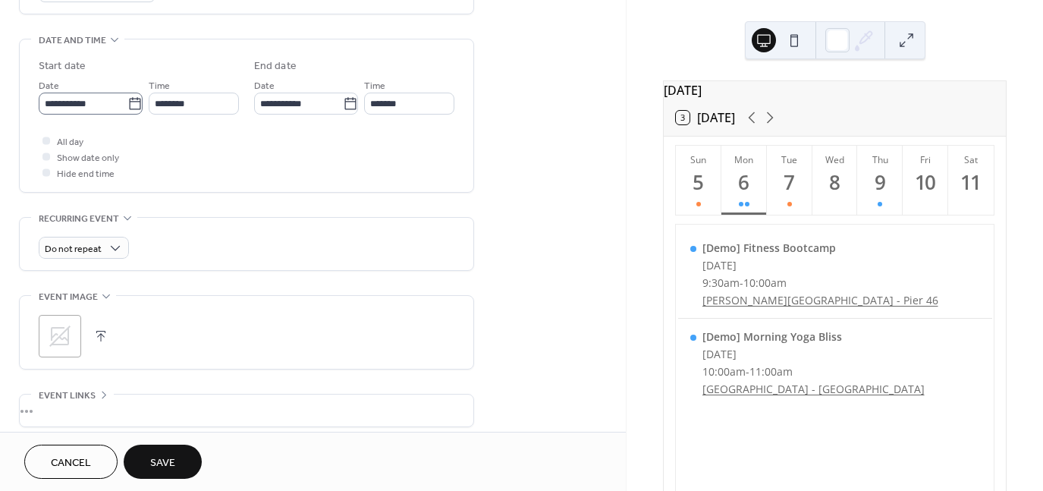
type input "**********"
click at [127, 102] on icon at bounding box center [134, 103] width 15 height 15
click at [127, 102] on input "**********" at bounding box center [83, 104] width 89 height 22
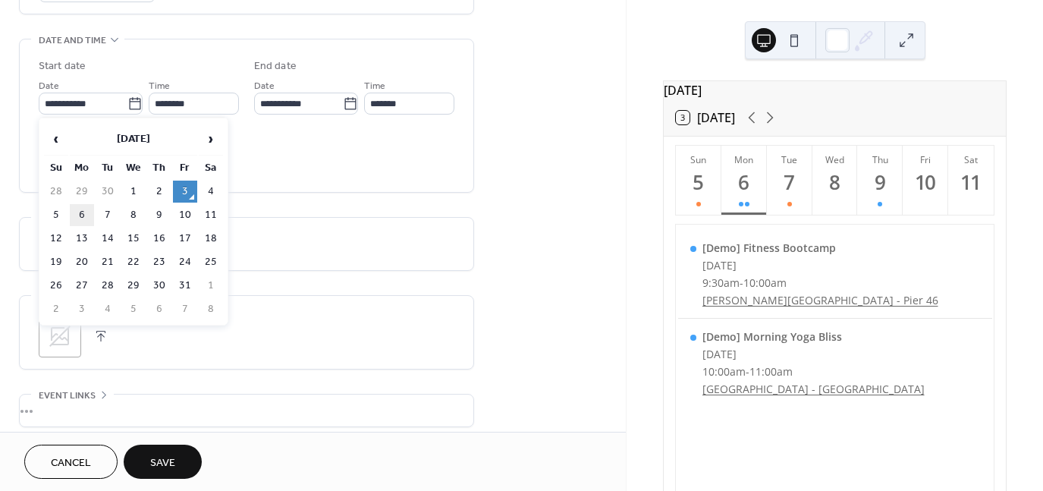
click at [79, 219] on td "6" at bounding box center [82, 215] width 24 height 22
type input "**********"
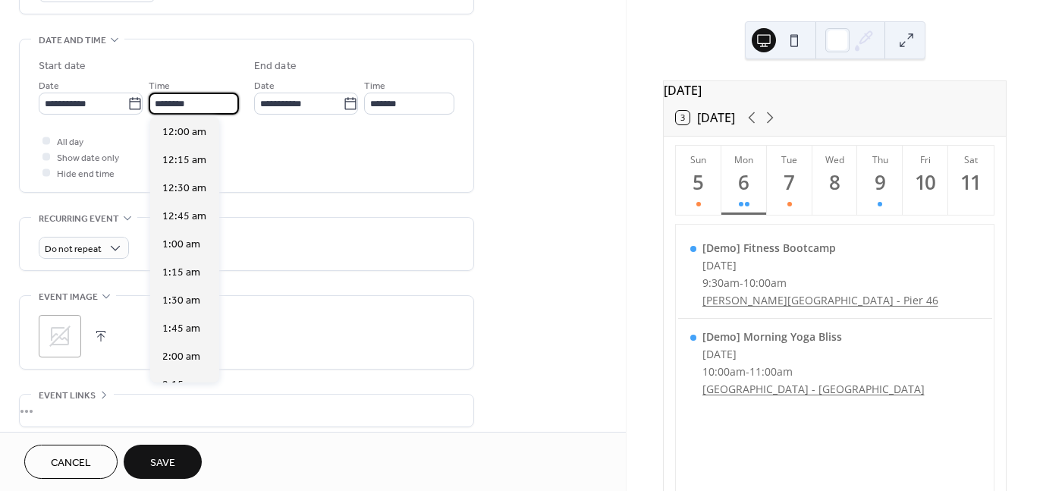
click at [164, 100] on input "********" at bounding box center [194, 104] width 90 height 22
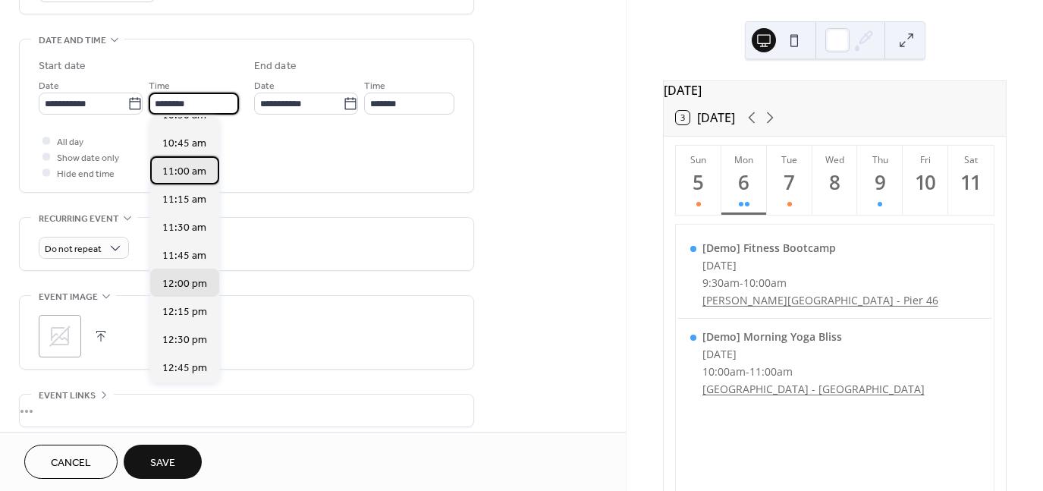
click at [173, 174] on span "11:00 am" at bounding box center [184, 172] width 44 height 16
type input "********"
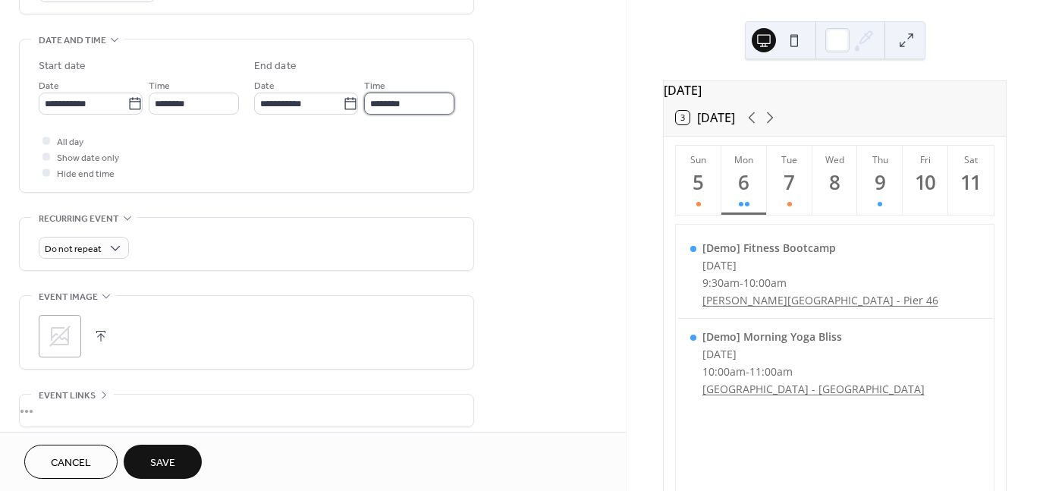
click at [374, 99] on input "********" at bounding box center [409, 104] width 90 height 22
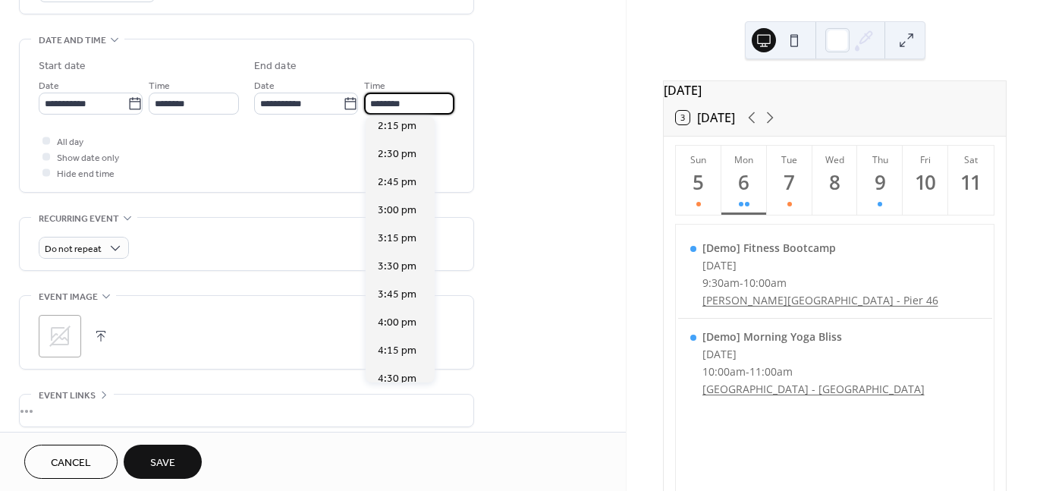
scroll to position [379, 0]
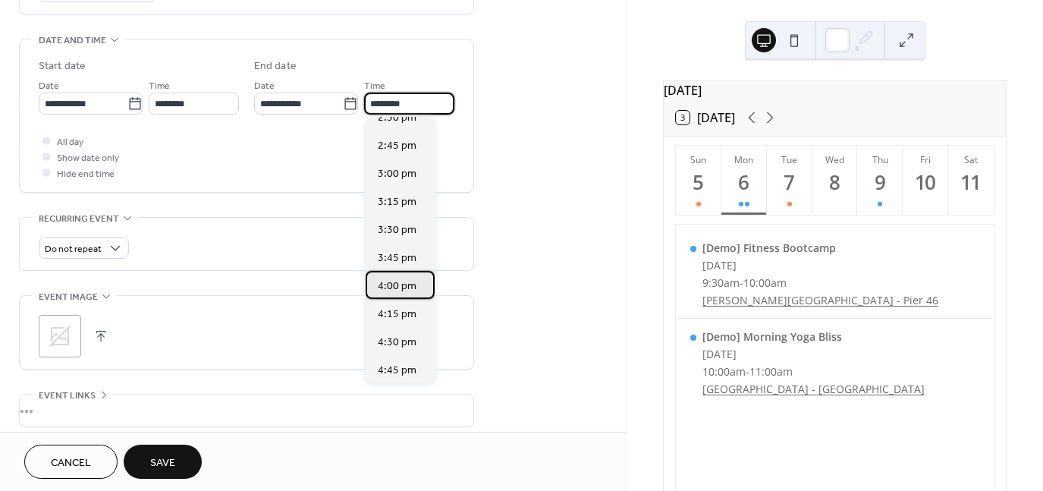
click at [399, 290] on span "4:00 pm" at bounding box center [397, 287] width 39 height 16
type input "*******"
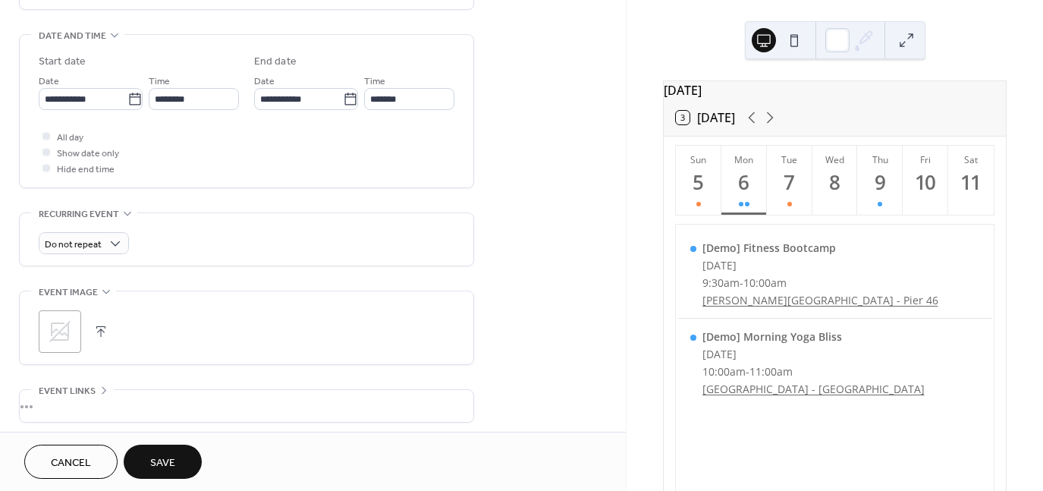
scroll to position [428, 0]
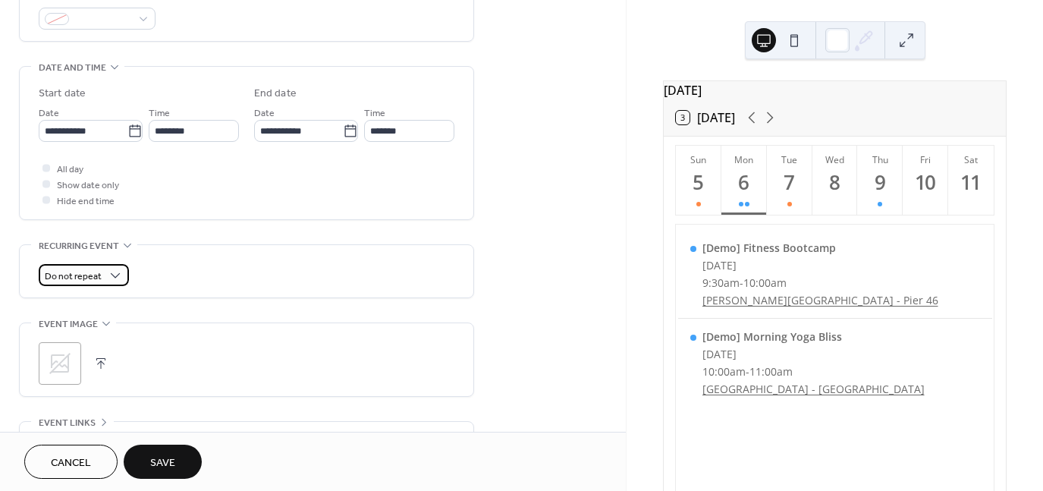
click at [104, 264] on div "Do not repeat" at bounding box center [84, 275] width 90 height 22
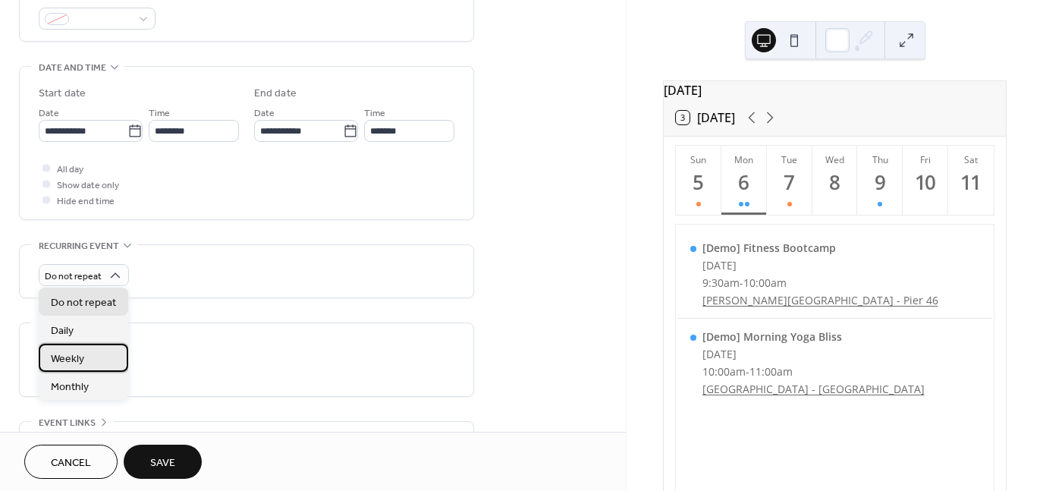
click at [109, 357] on div "Weekly" at bounding box center [84, 358] width 90 height 28
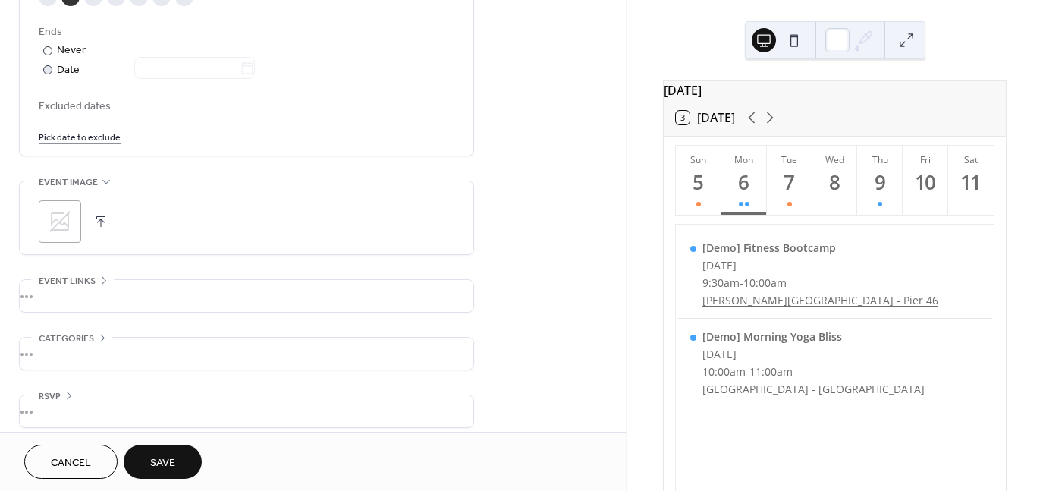
scroll to position [845, 0]
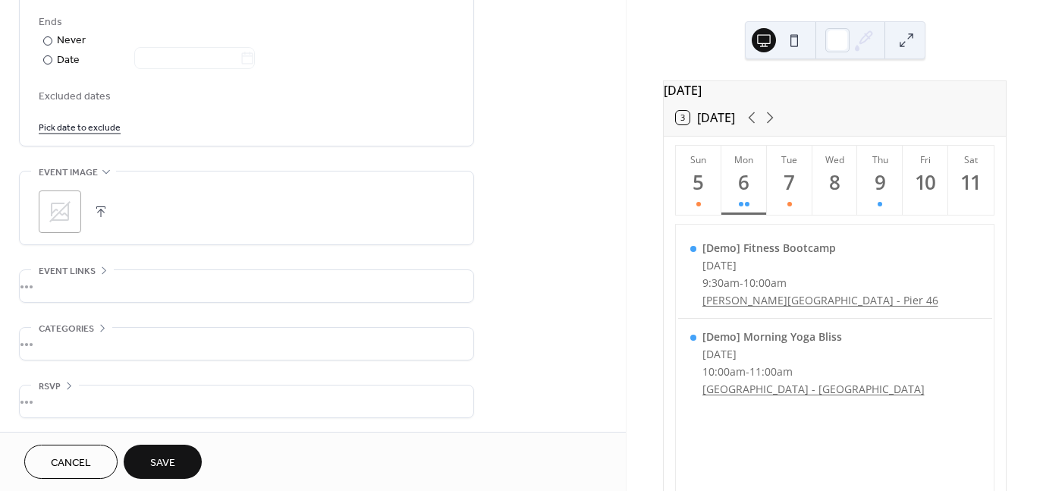
click at [156, 461] on span "Save" at bounding box center [162, 463] width 25 height 16
